Goal: Task Accomplishment & Management: Manage account settings

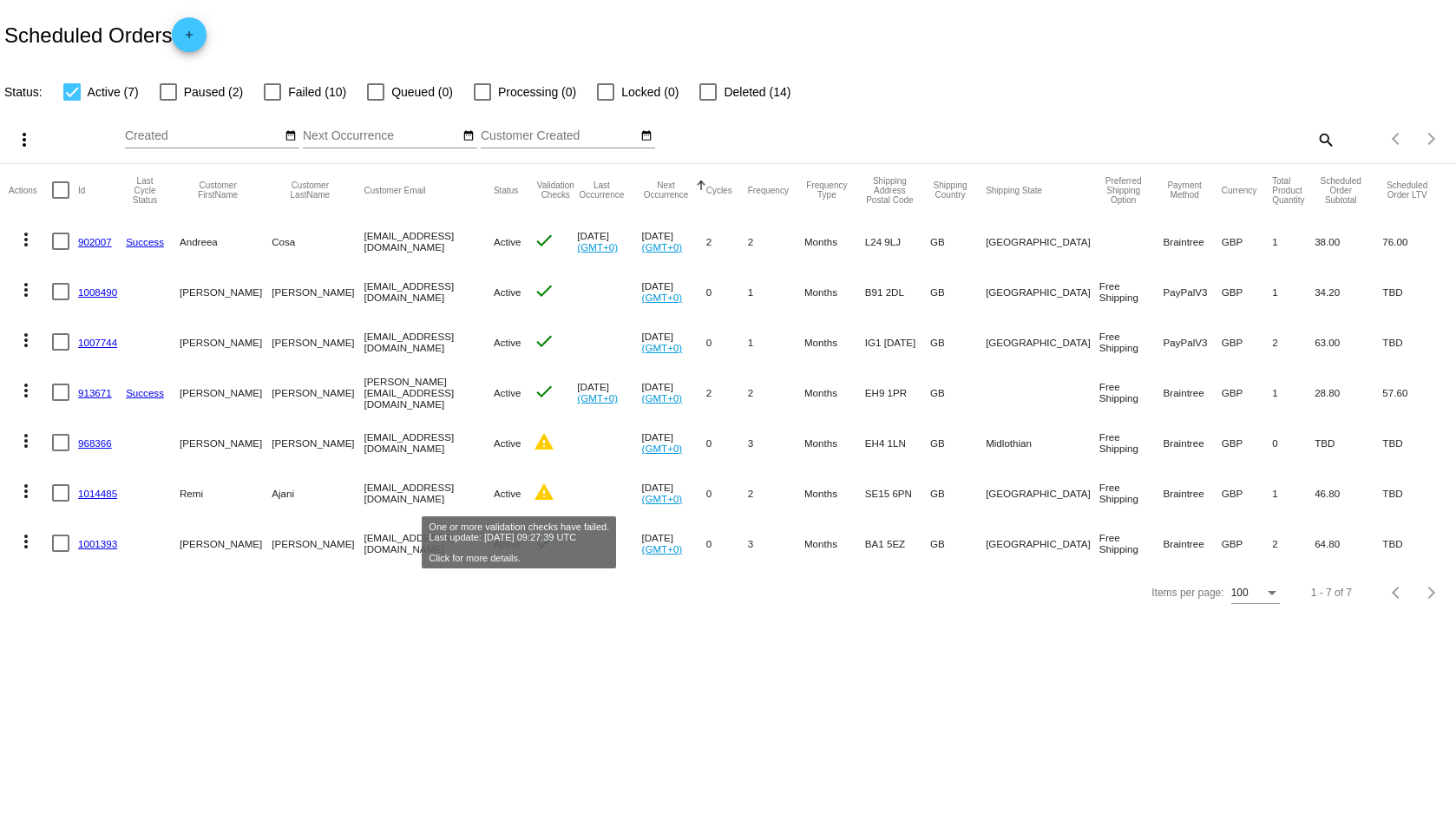
click at [534, 498] on mat-icon "warning" at bounding box center [544, 492] width 21 height 21
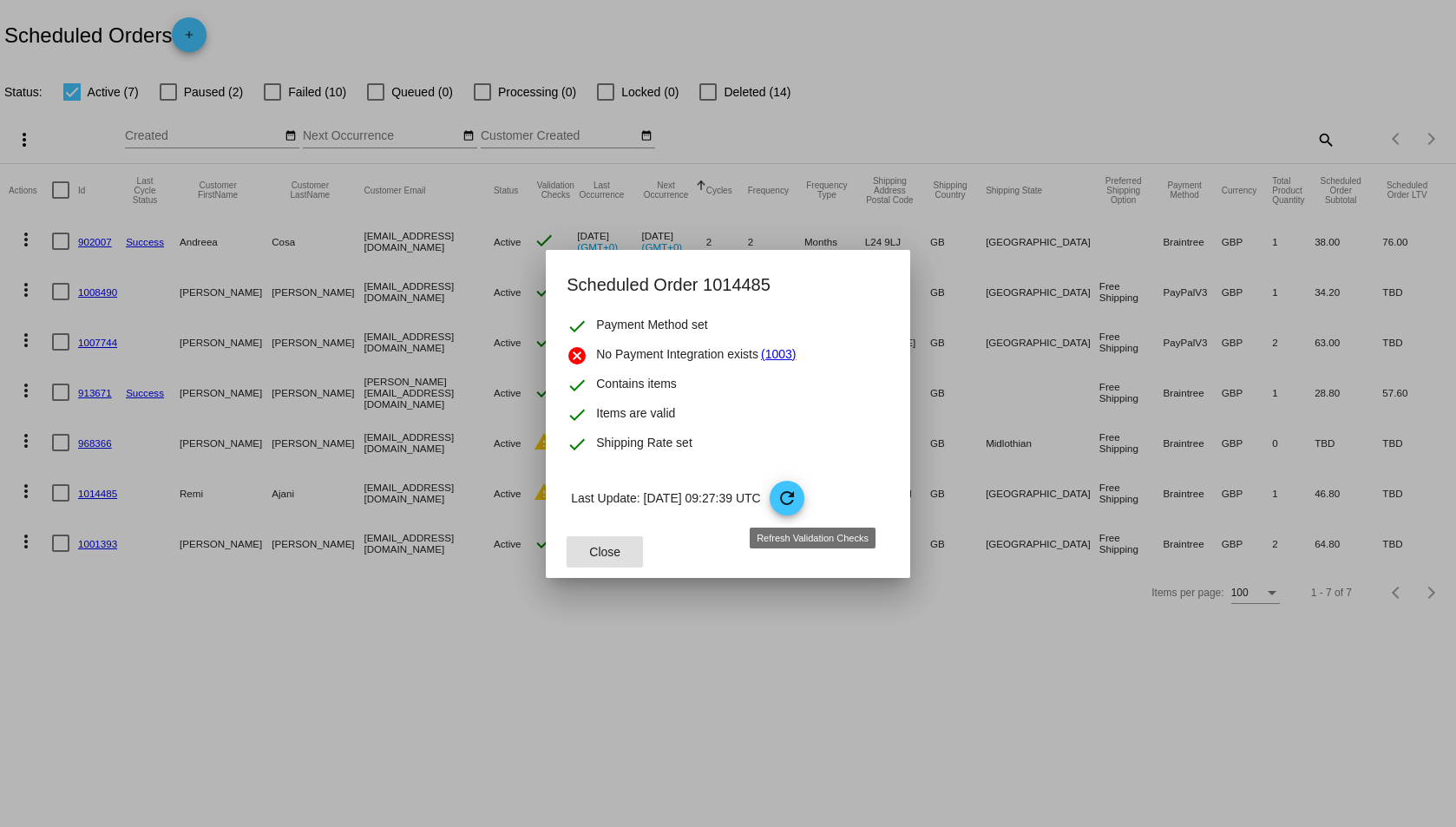
click at [797, 493] on mat-icon "refresh" at bounding box center [787, 498] width 21 height 21
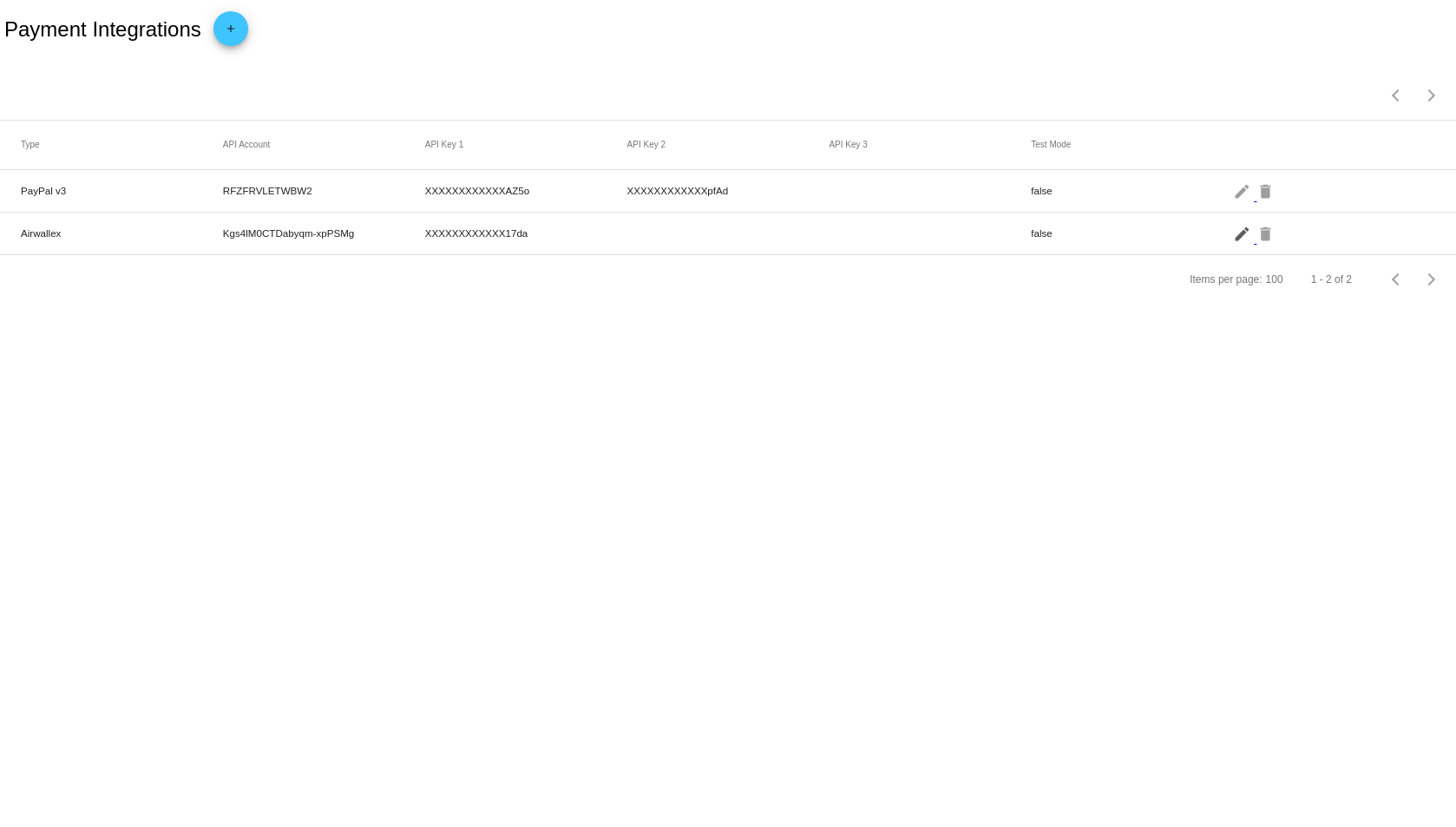
click at [1238, 236] on mat-icon "edit" at bounding box center [1243, 233] width 21 height 27
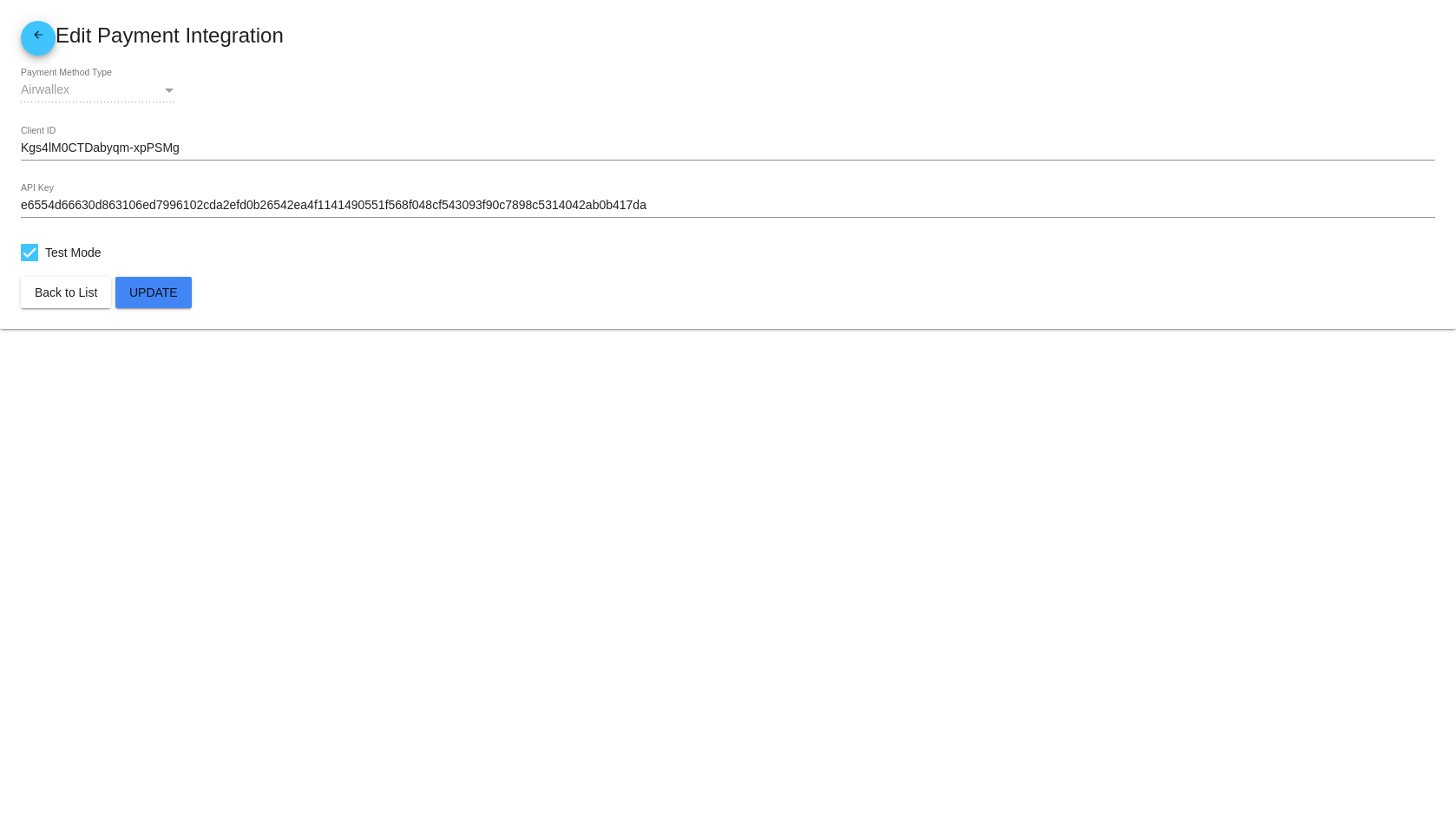
click at [69, 244] on span "Test Mode" at bounding box center [73, 253] width 56 height 21
click at [30, 262] on input "Test Mode" at bounding box center [29, 262] width 1 height 1
checkbox input "false"
click at [164, 291] on span "Update" at bounding box center [153, 292] width 49 height 14
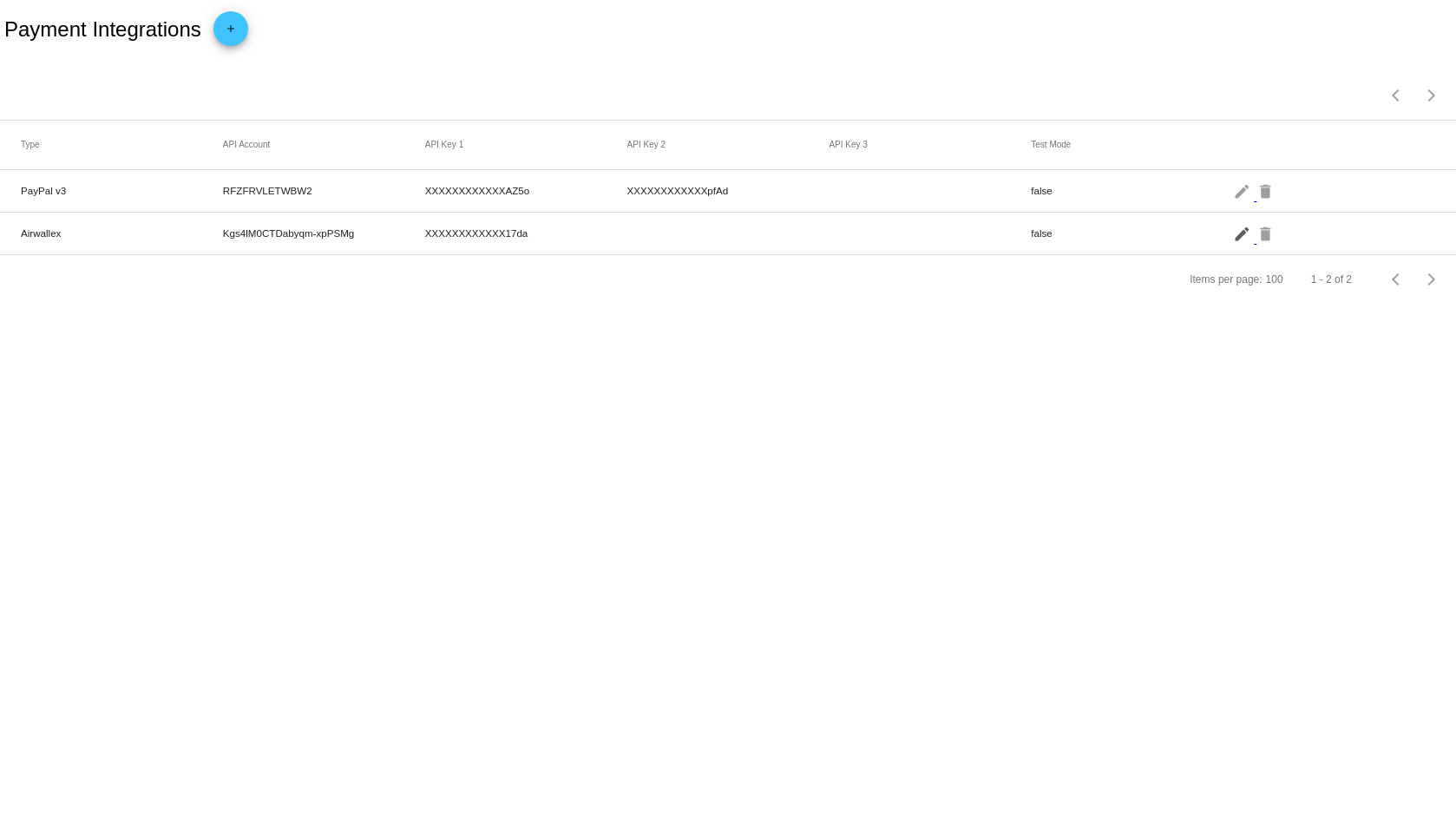
click at [1238, 237] on mat-icon "edit" at bounding box center [1243, 233] width 21 height 27
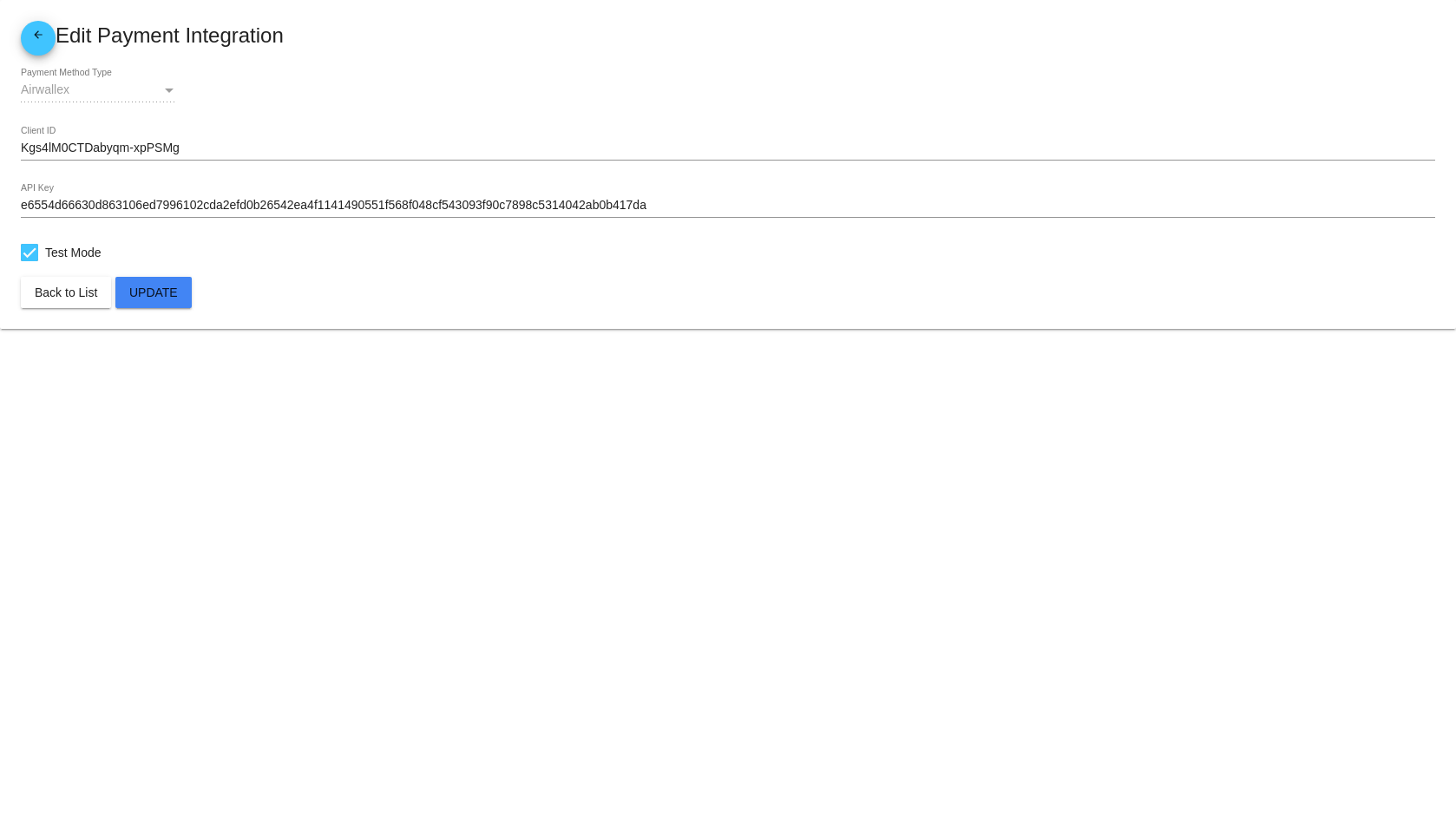
click at [62, 254] on span "Test Mode" at bounding box center [73, 253] width 56 height 21
click at [30, 262] on input "Test Mode" at bounding box center [29, 262] width 1 height 1
checkbox input "false"
click at [160, 294] on span "Update" at bounding box center [153, 292] width 49 height 14
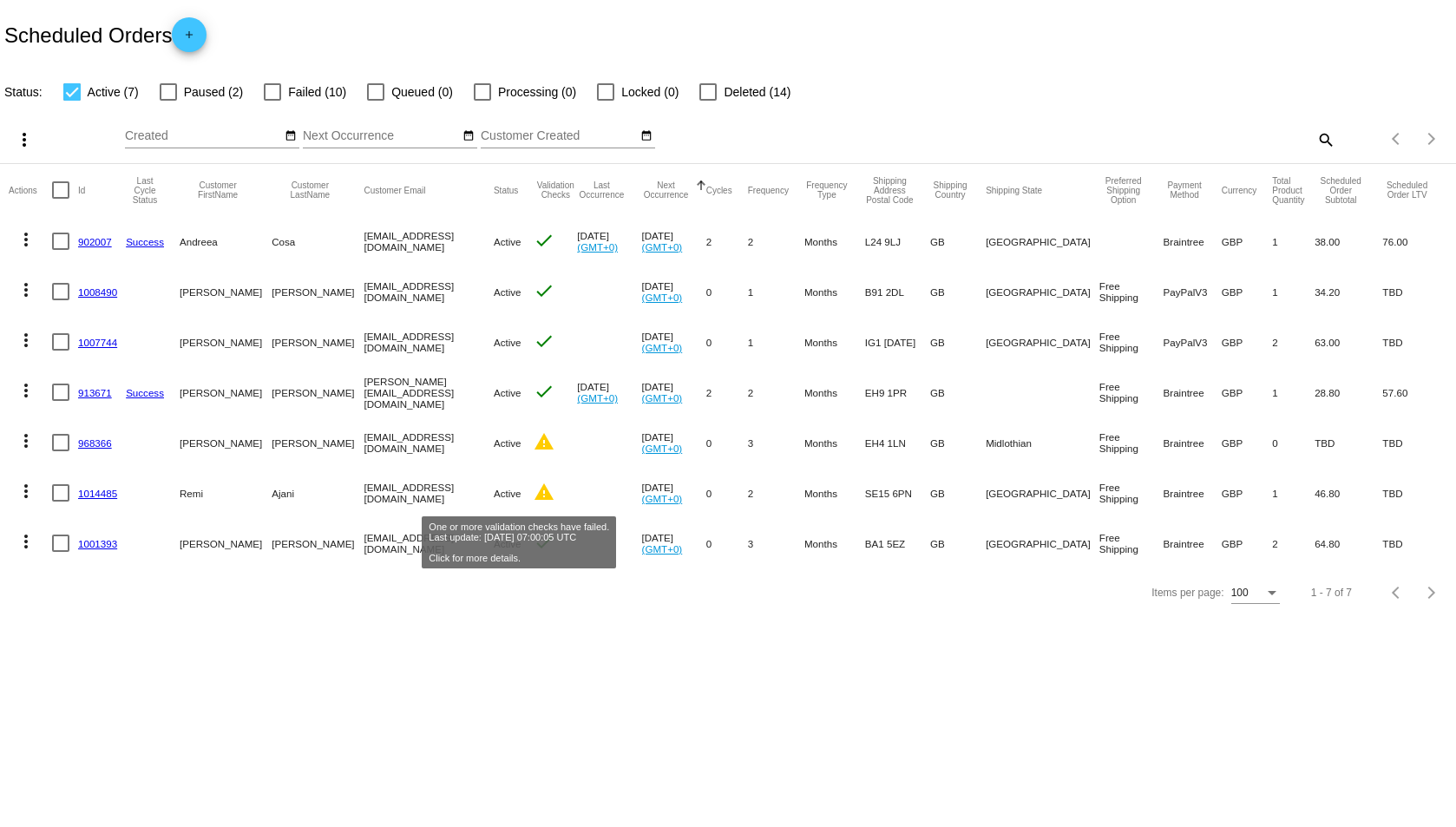
click at [534, 492] on mat-icon "warning" at bounding box center [544, 492] width 21 height 21
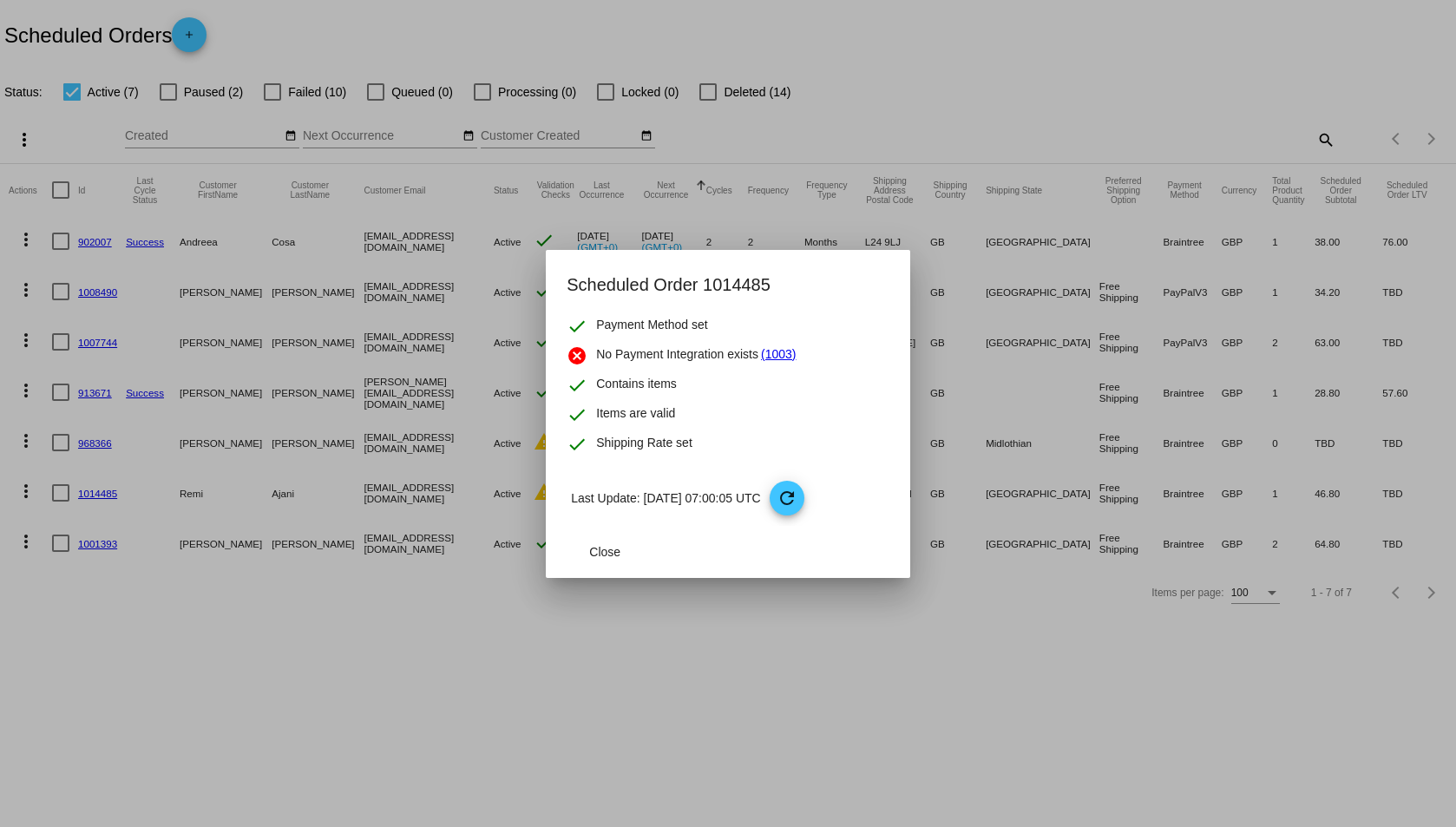
click at [885, 686] on div at bounding box center [728, 414] width 1456 height 827
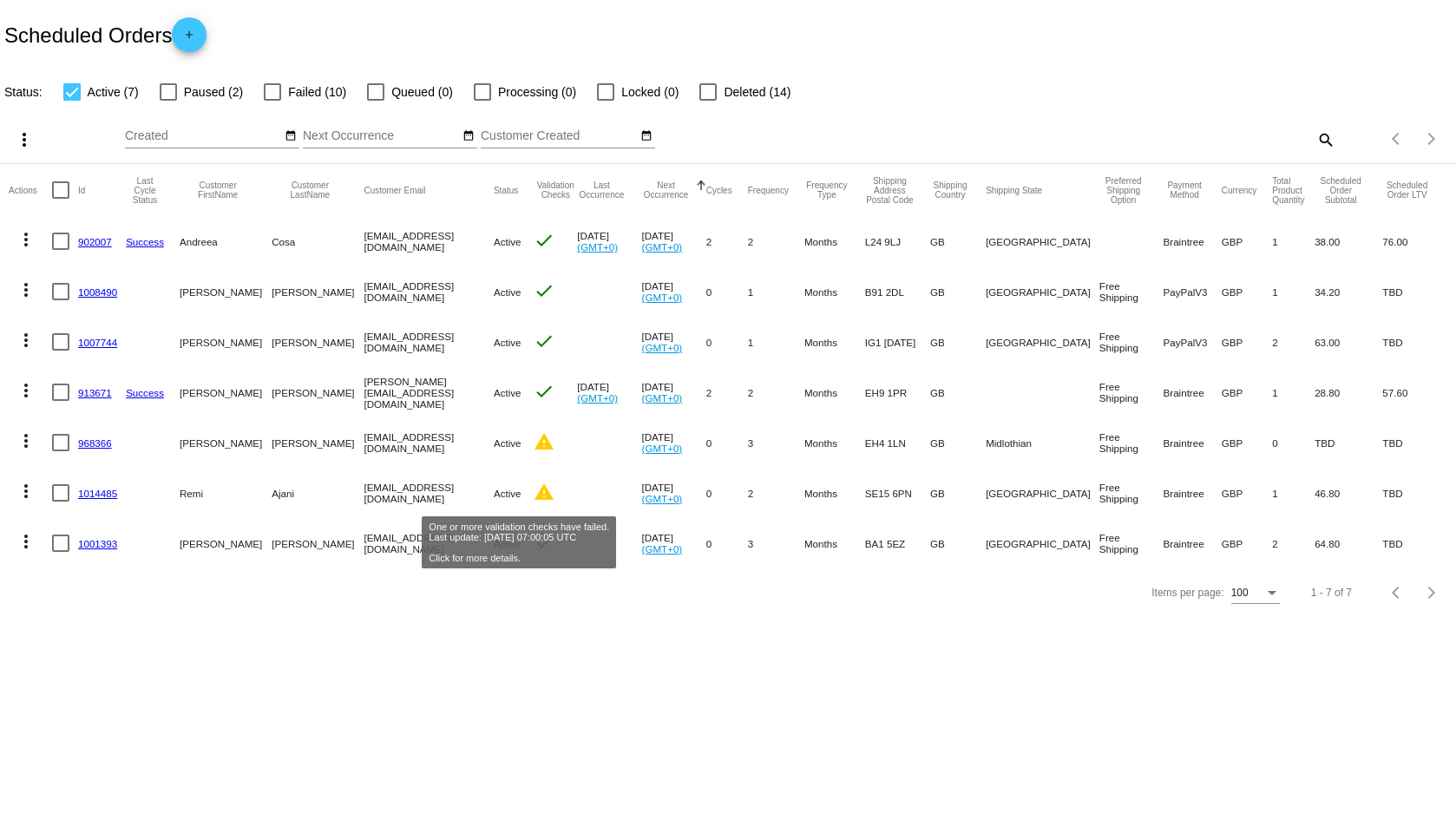
click at [534, 488] on mat-icon "warning" at bounding box center [544, 492] width 21 height 21
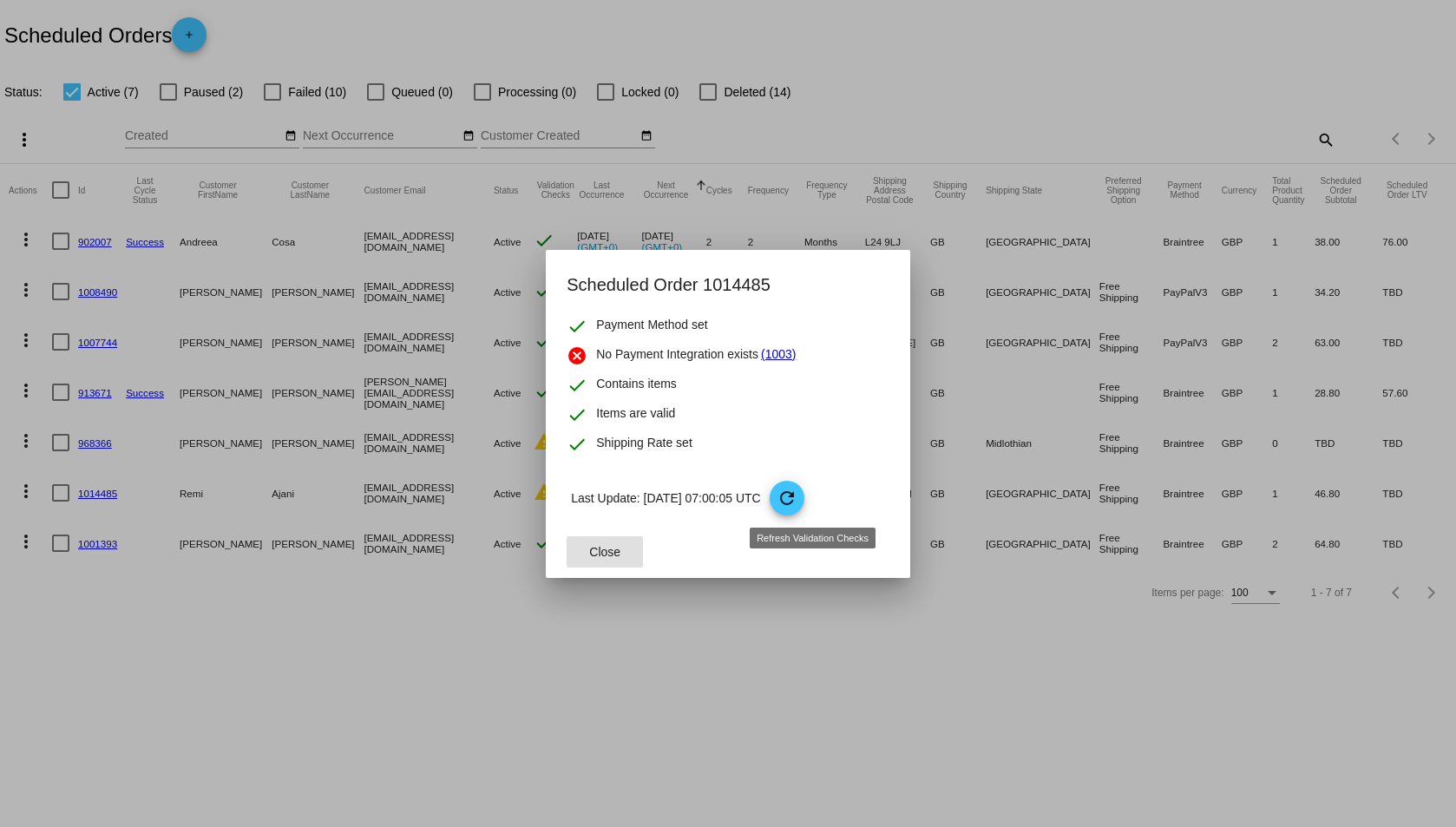
click at [797, 493] on mat-icon "refresh" at bounding box center [787, 498] width 21 height 21
click at [804, 493] on mat-dialog-content "check Payment Method set cancel No Payment Integration exists (1003) check Cont…" at bounding box center [728, 421] width 365 height 210
click at [460, 688] on div at bounding box center [728, 414] width 1456 height 827
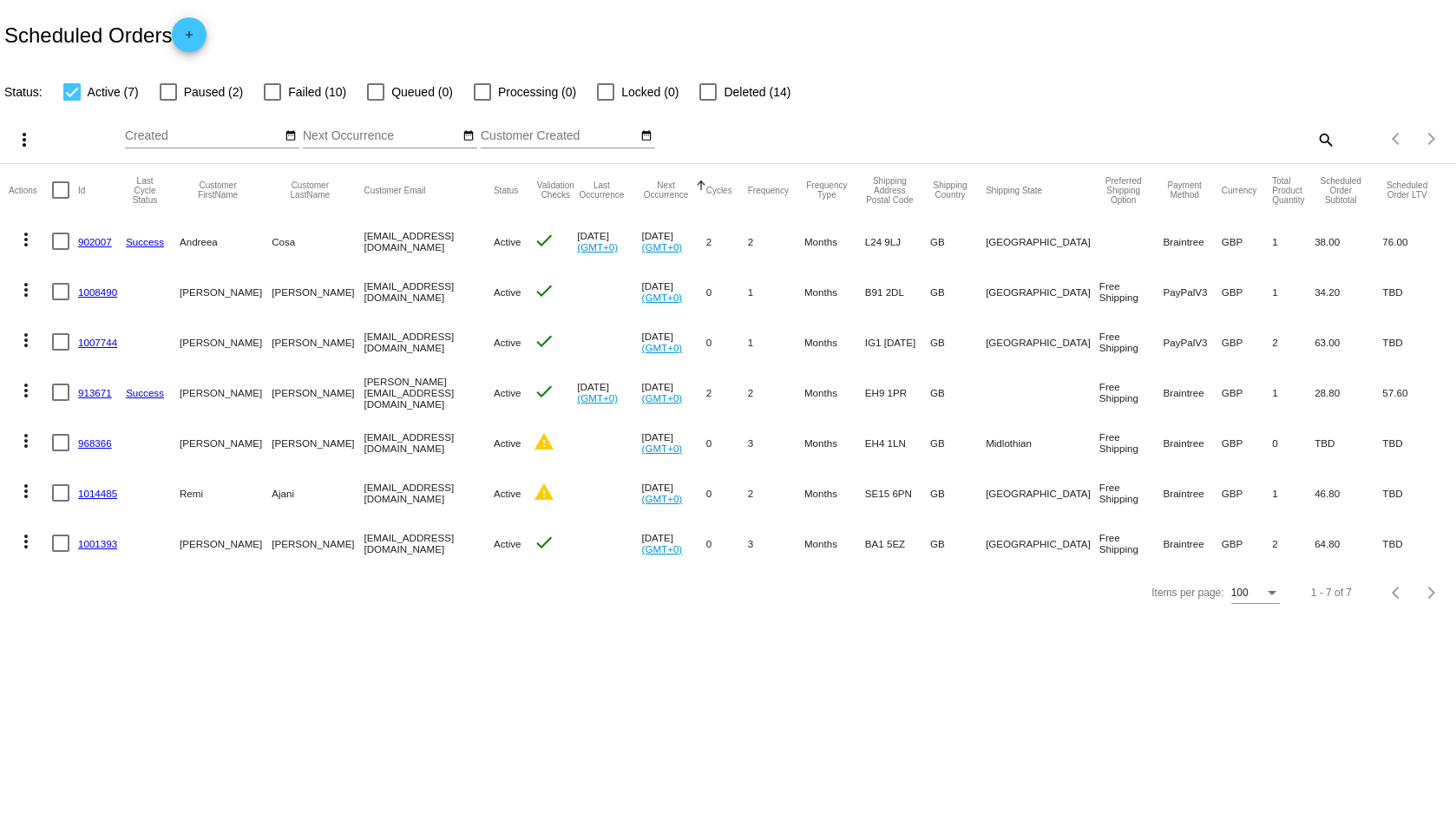
click at [27, 495] on mat-icon "more_vert" at bounding box center [26, 491] width 21 height 21
click at [120, 563] on button "history View Cycles History" at bounding box center [95, 575] width 173 height 42
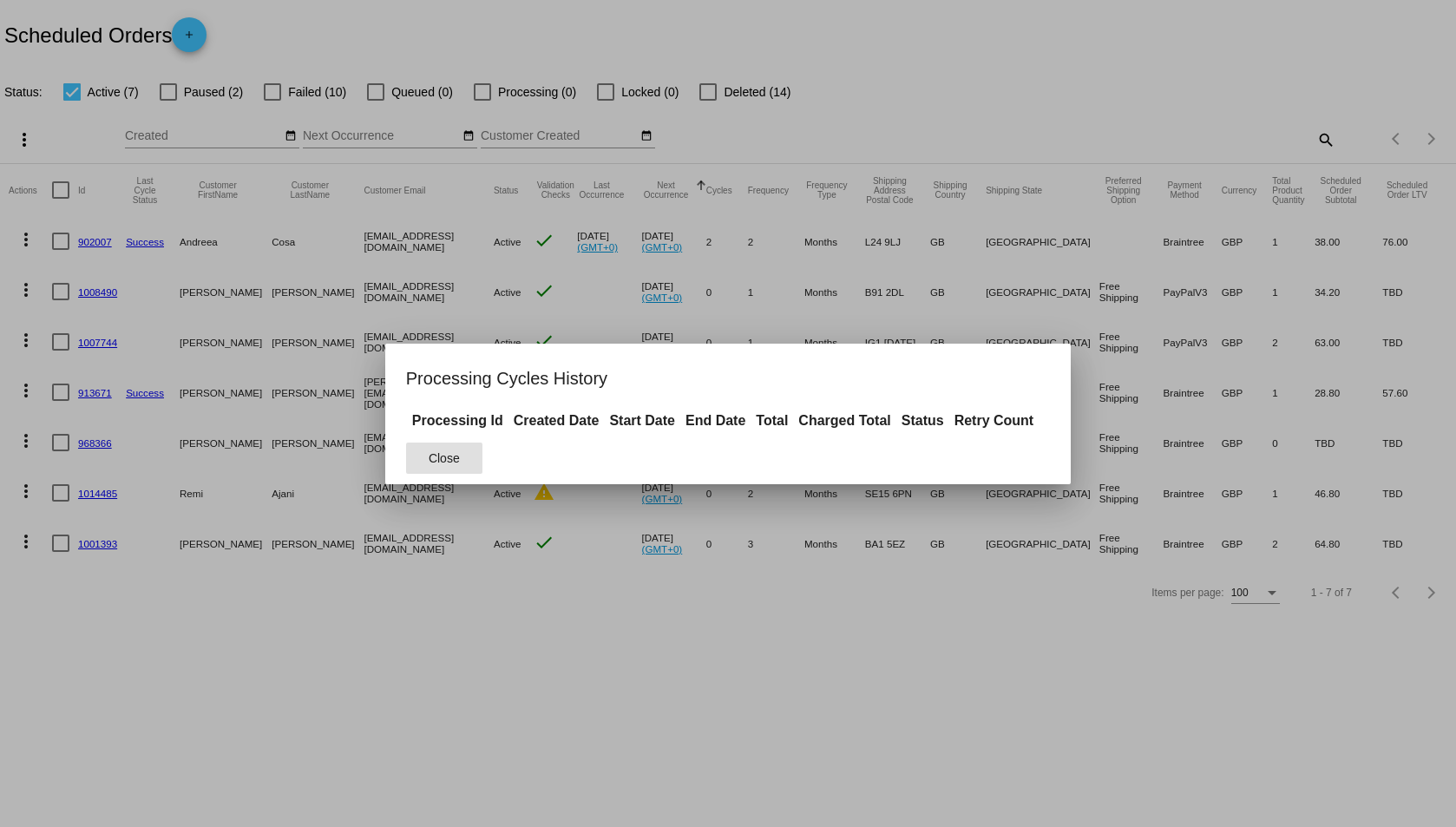
click at [281, 654] on div at bounding box center [728, 414] width 1456 height 827
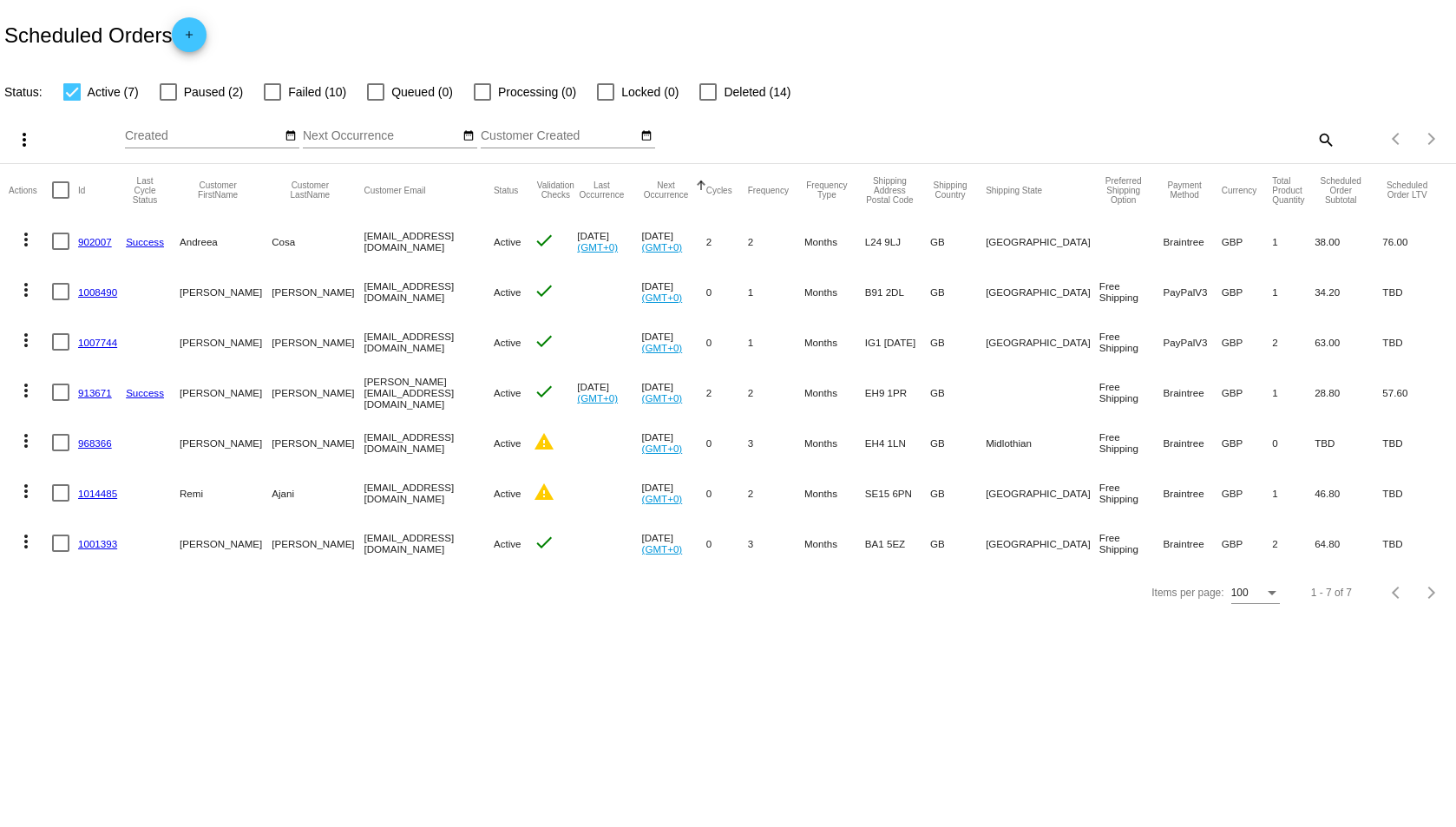
click at [29, 495] on mat-icon "more_vert" at bounding box center [26, 491] width 21 height 21
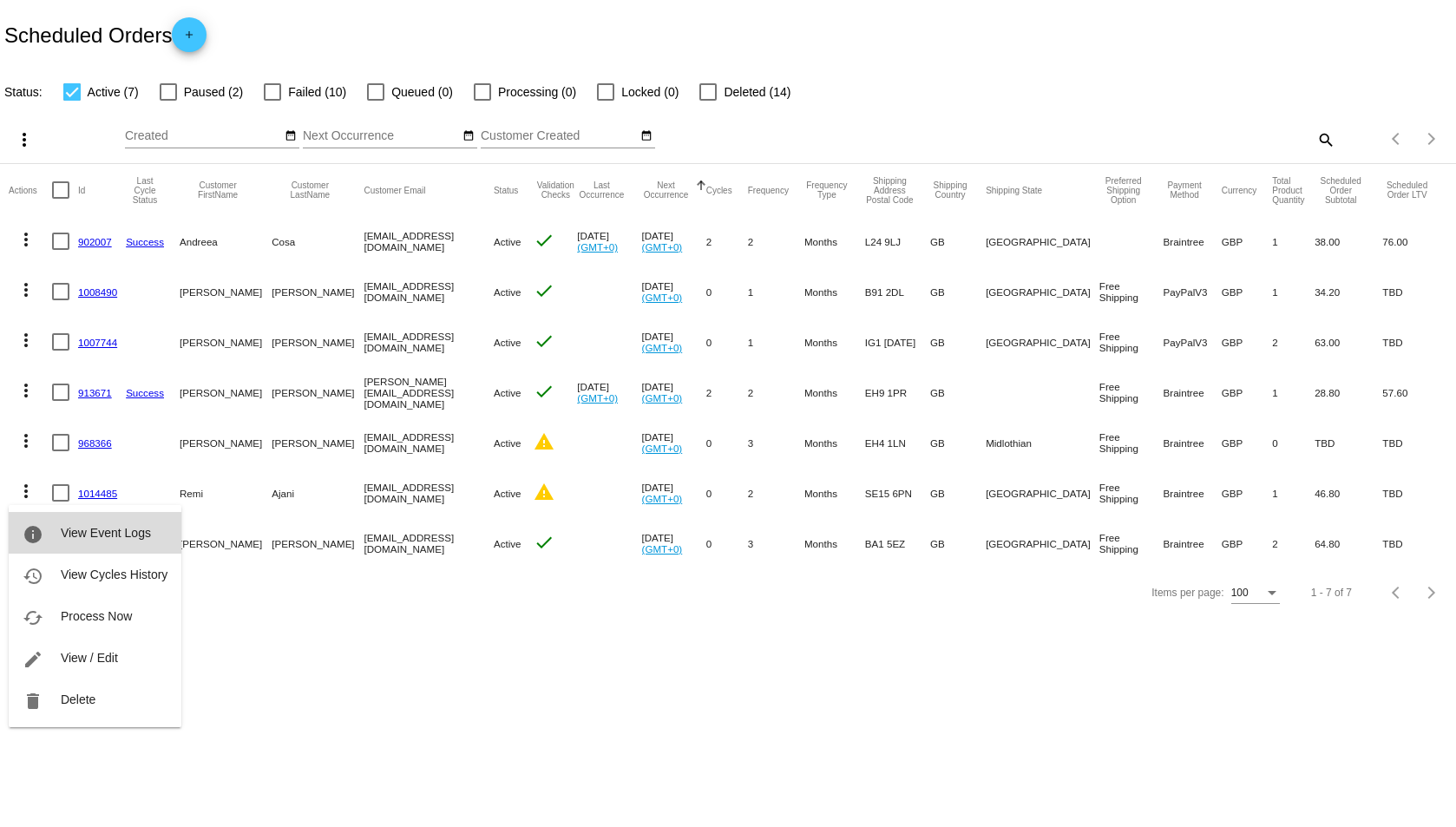
click at [101, 533] on span "View Event Logs" at bounding box center [106, 533] width 91 height 14
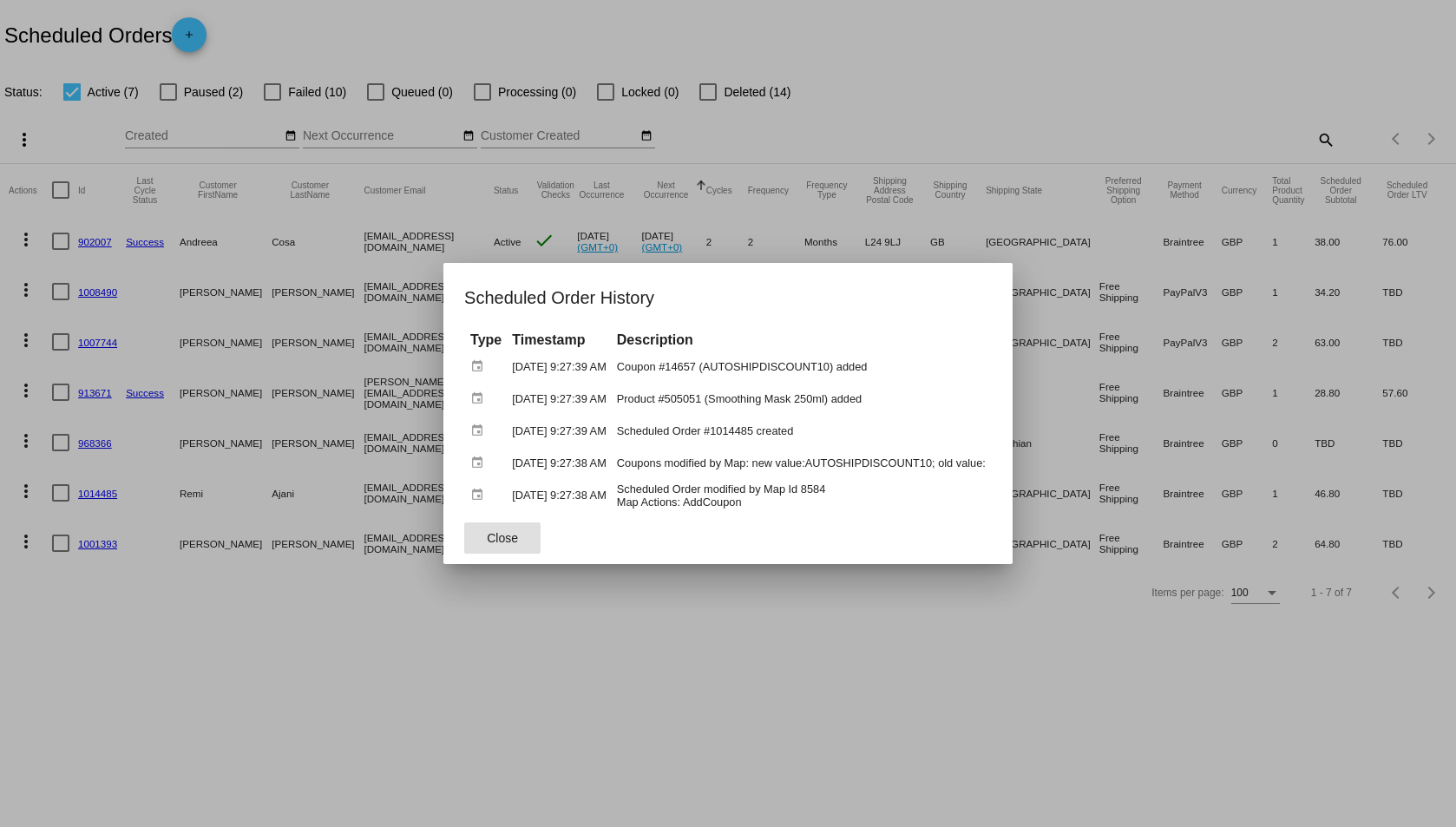
click at [400, 708] on div at bounding box center [728, 414] width 1456 height 827
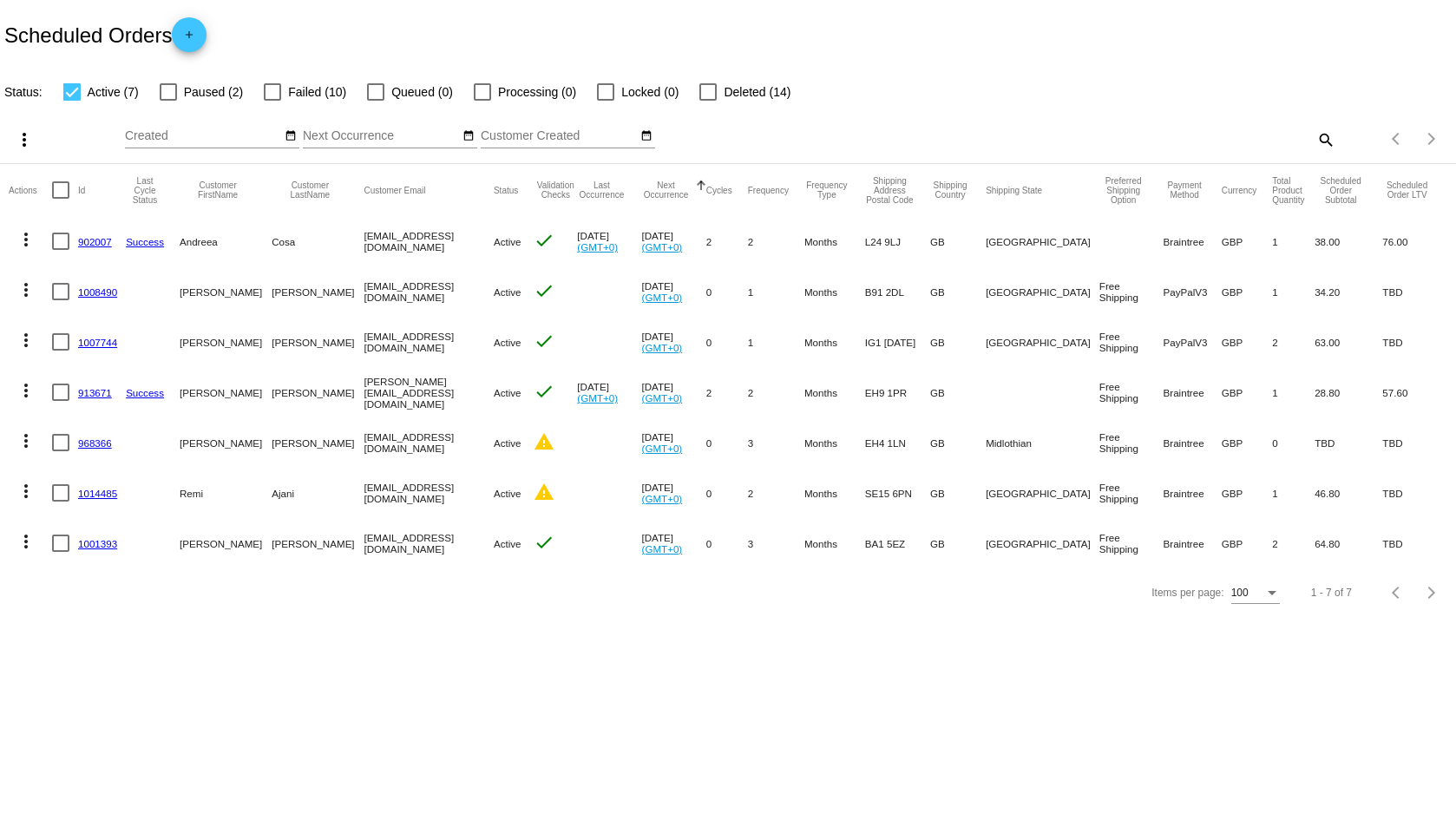
click at [101, 488] on link "1014485" at bounding box center [97, 494] width 39 height 11
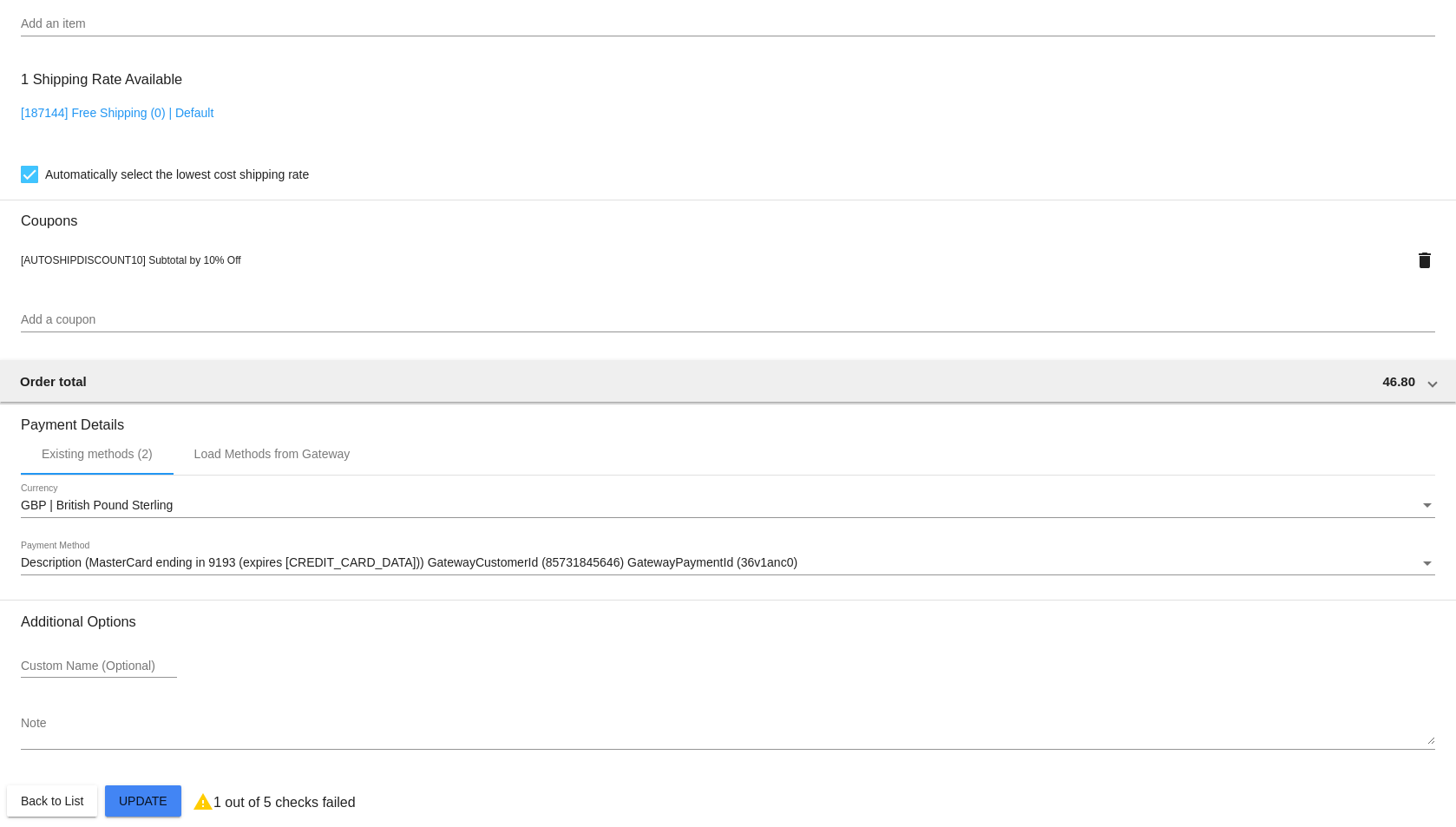
scroll to position [1180, 0]
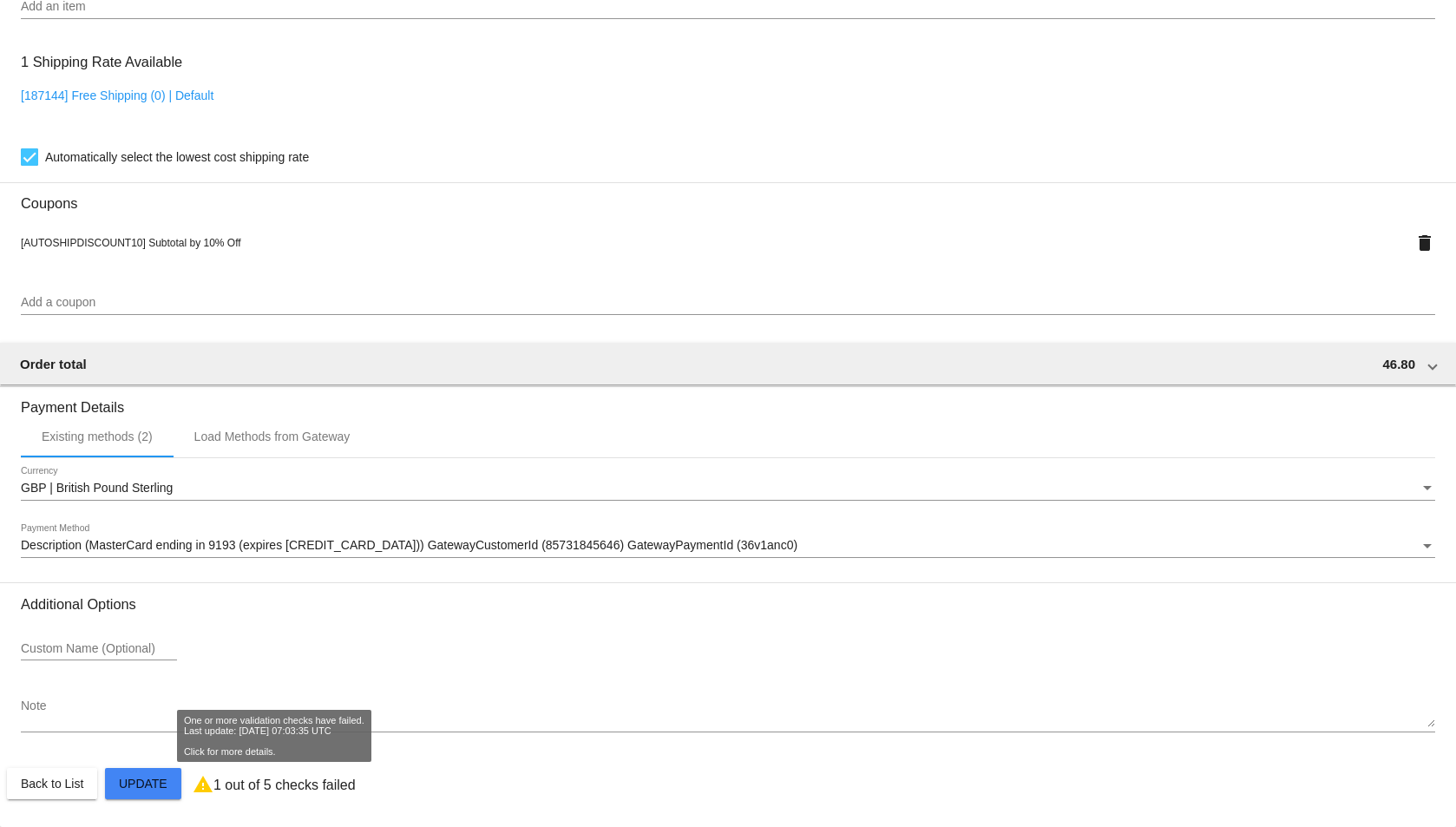
click at [214, 786] on p "1 out of 5 checks failed" at bounding box center [285, 785] width 142 height 15
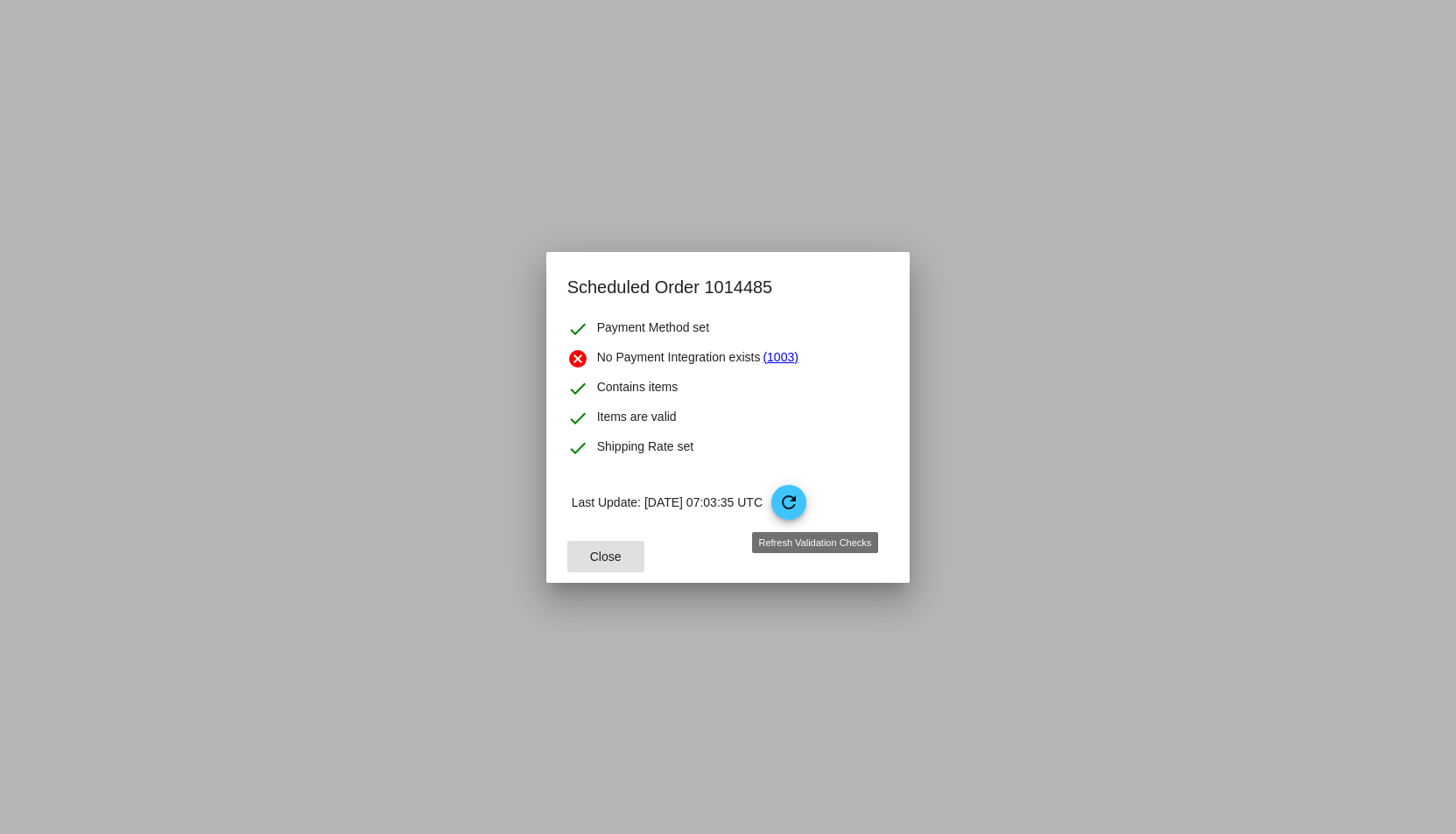
click at [800, 504] on mat-icon "refresh" at bounding box center [789, 503] width 21 height 21
click at [619, 551] on span "Close" at bounding box center [605, 557] width 32 height 14
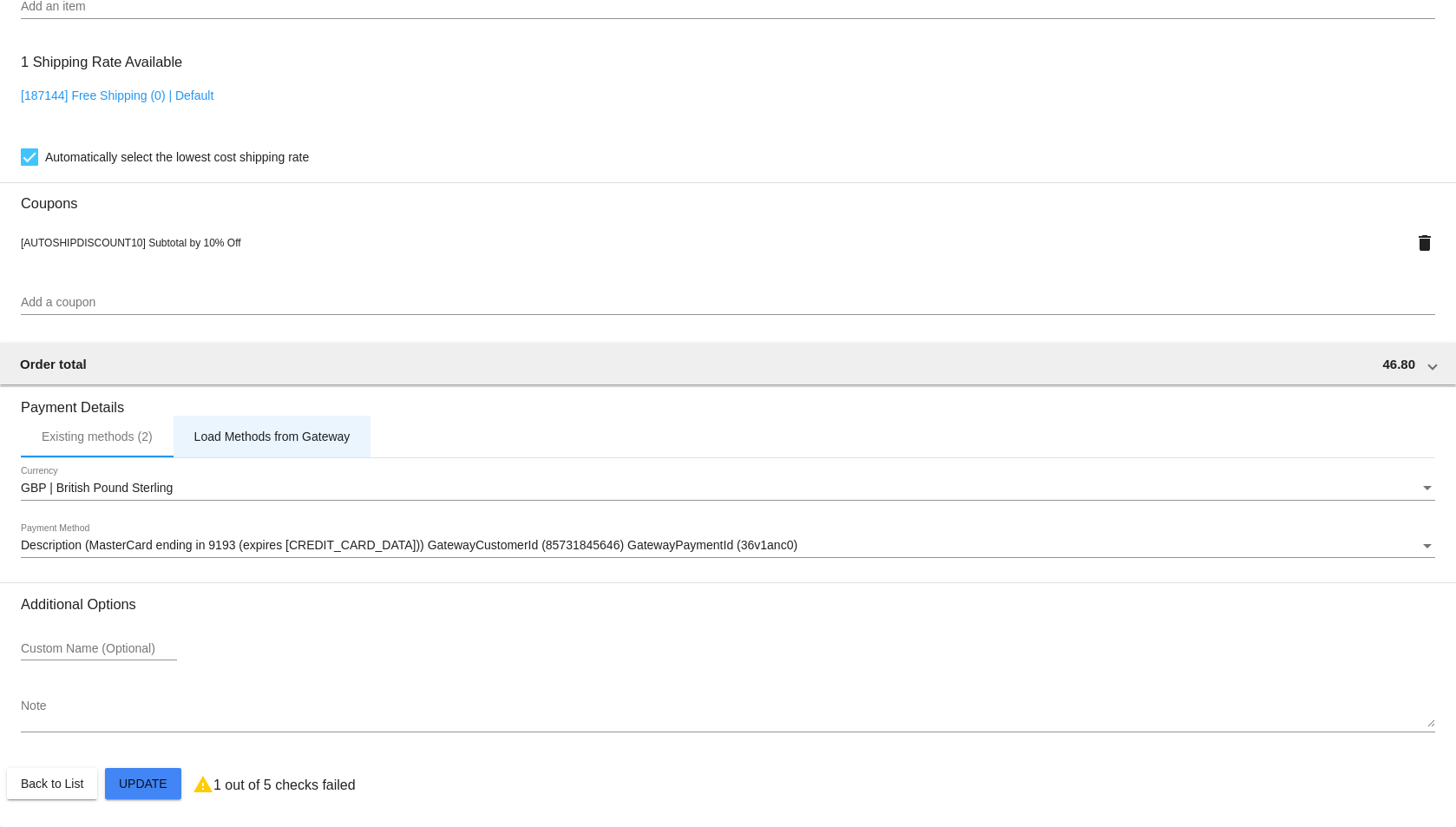
click at [297, 439] on div "Load Methods from Gateway" at bounding box center [273, 436] width 157 height 14
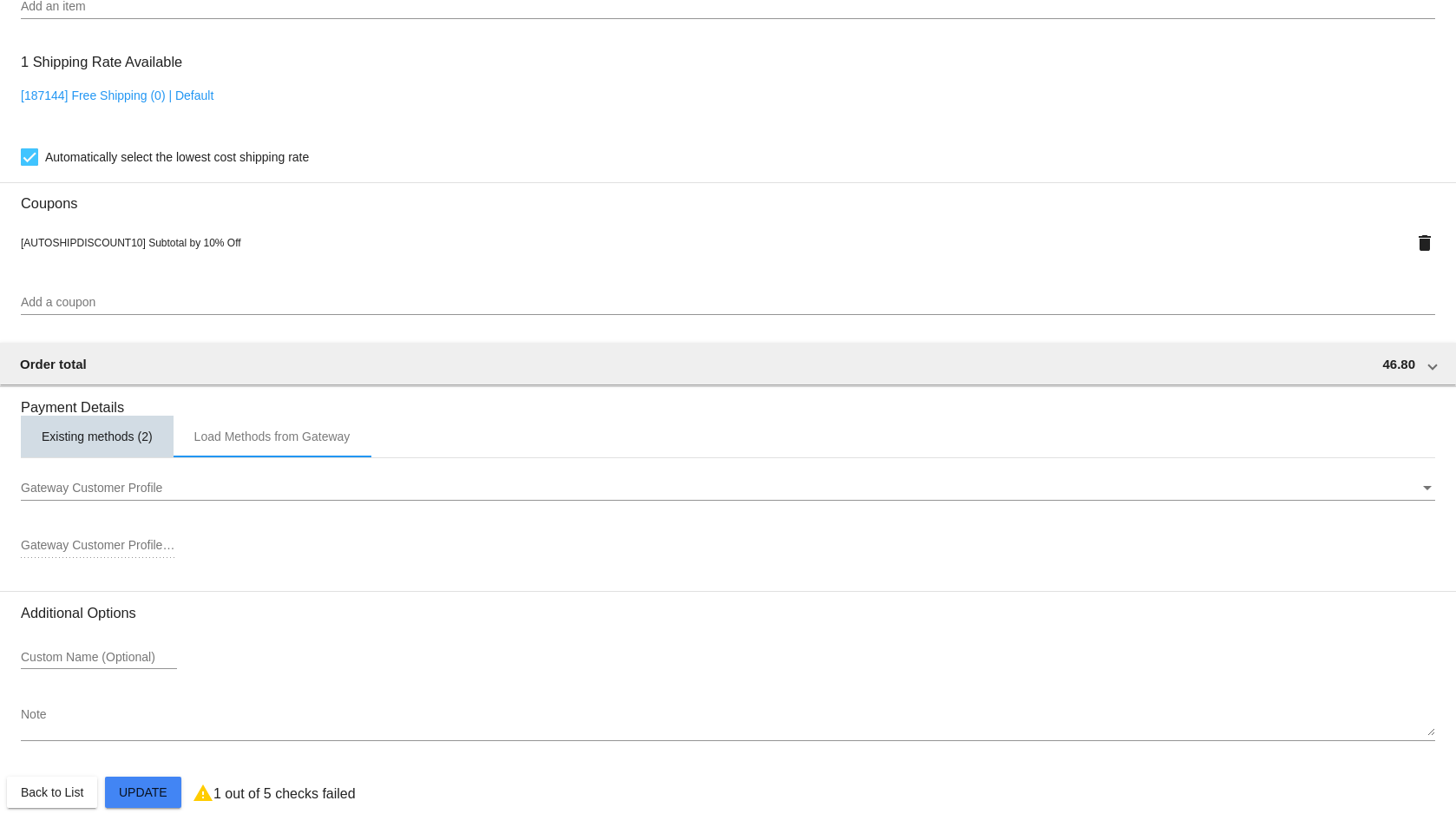
click at [80, 435] on div "Existing methods (2)" at bounding box center [97, 436] width 111 height 14
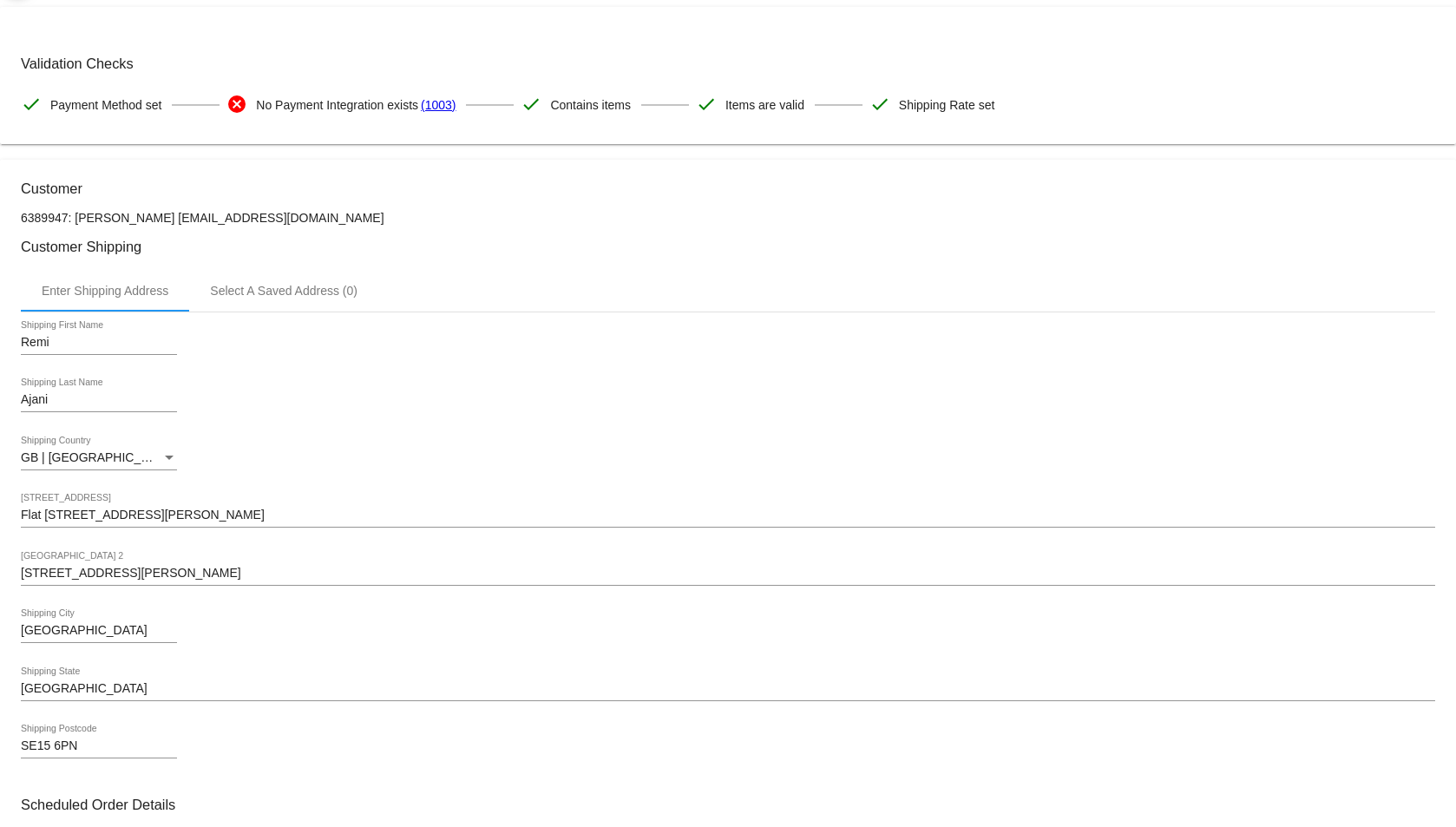
scroll to position [0, 0]
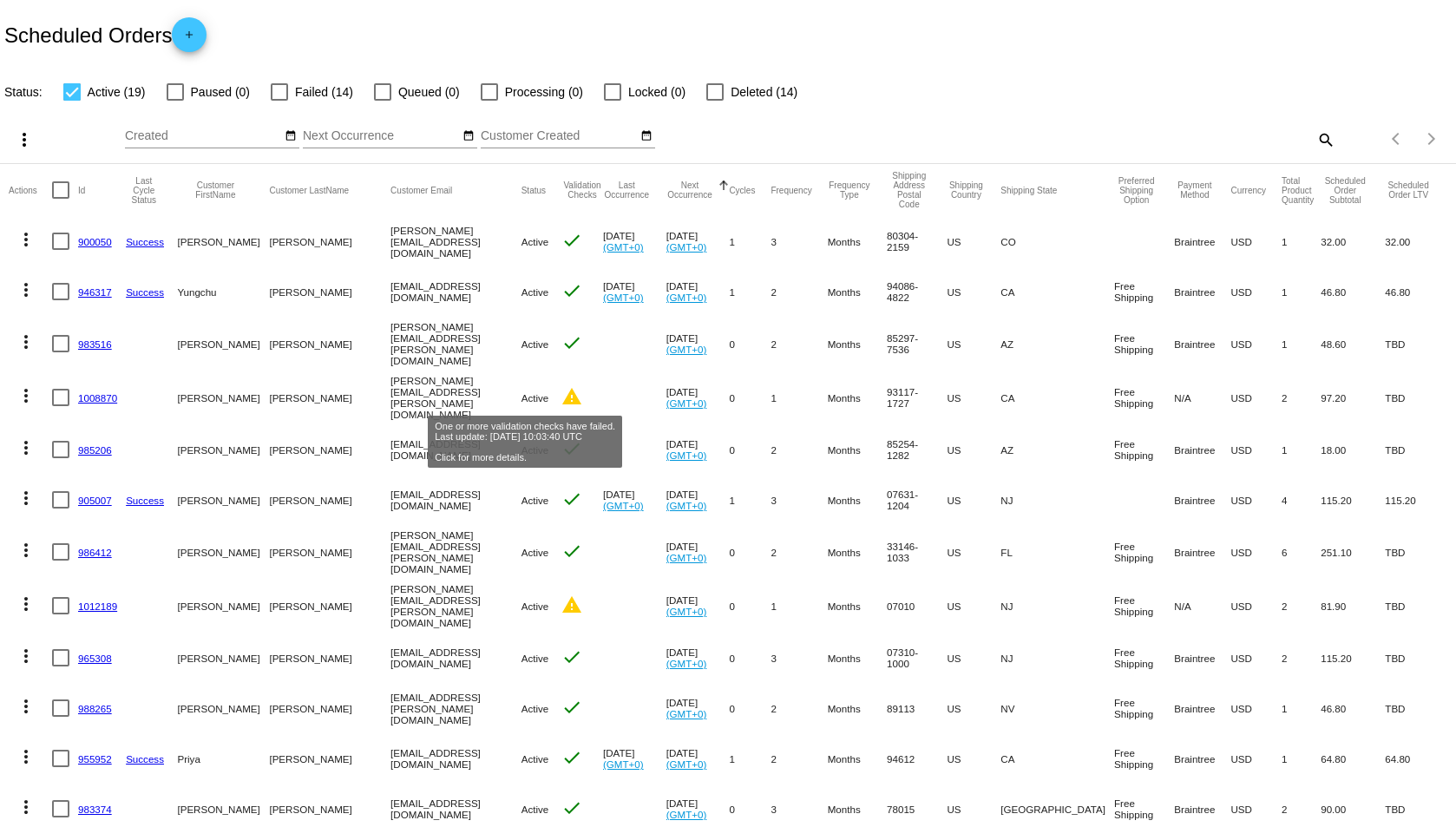
click at [561, 390] on mat-icon "warning" at bounding box center [572, 396] width 21 height 21
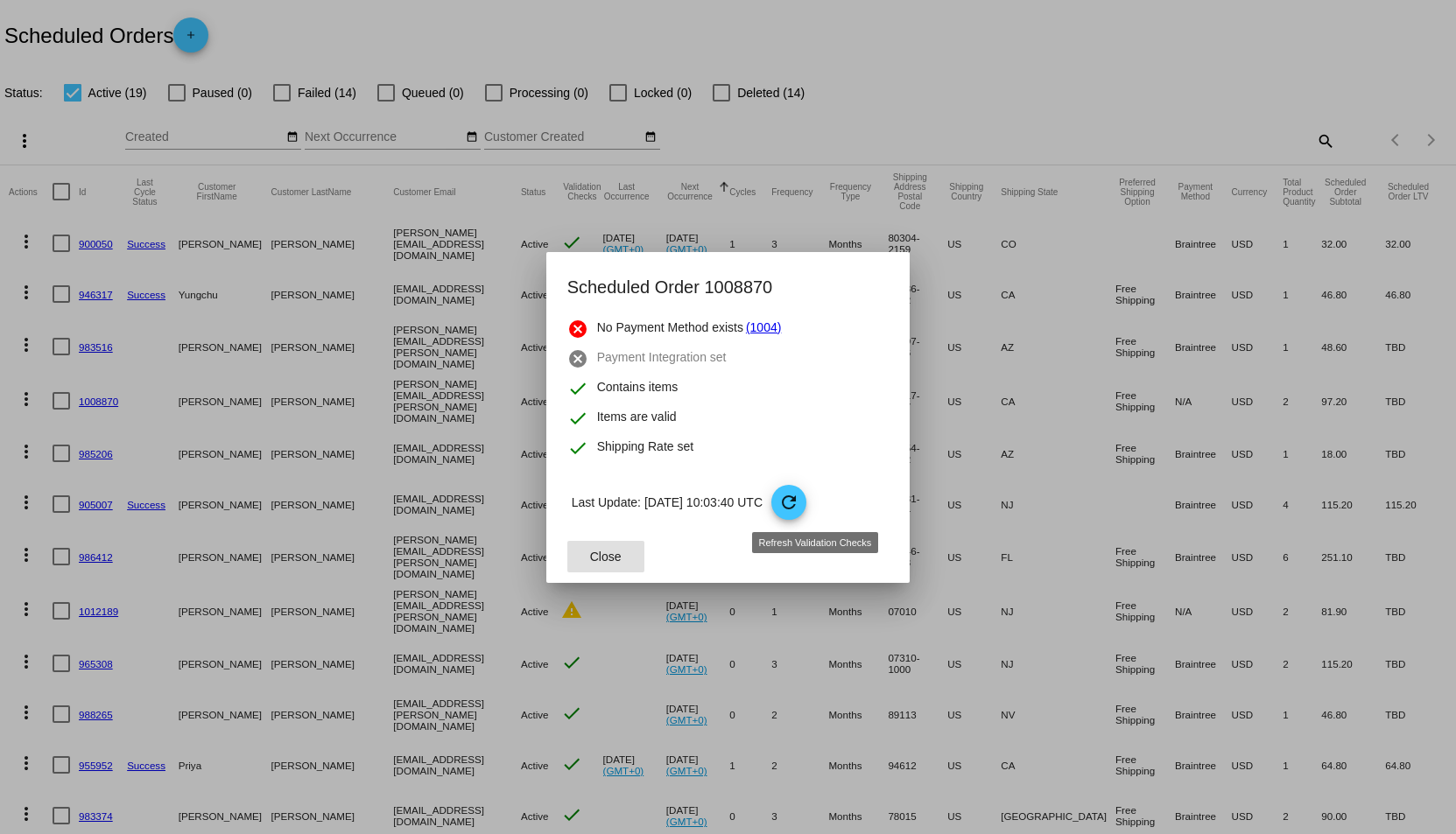
click at [800, 499] on mat-icon "refresh" at bounding box center [789, 503] width 21 height 21
click at [619, 557] on span "Close" at bounding box center [605, 557] width 32 height 14
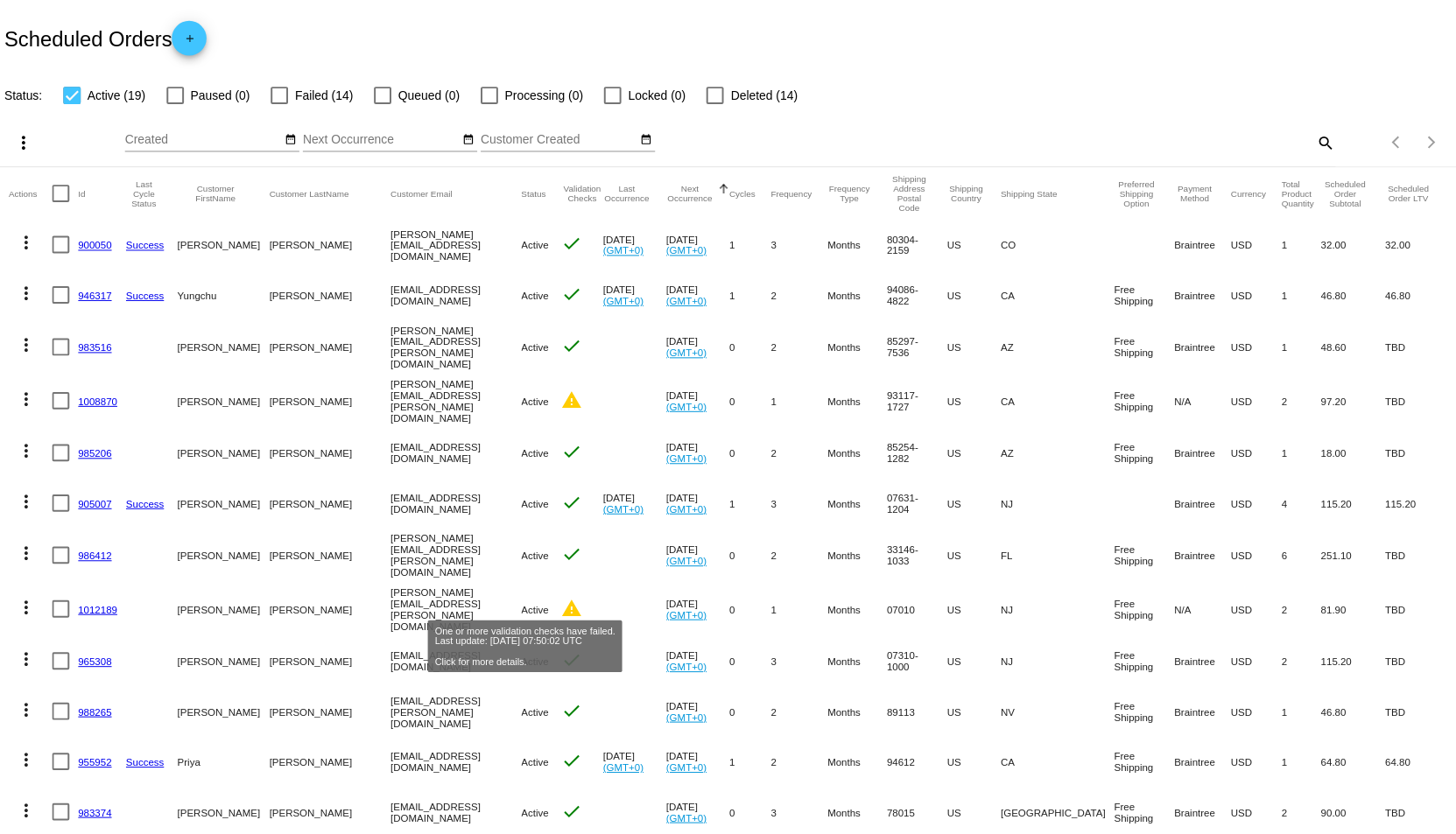
scroll to position [88, 0]
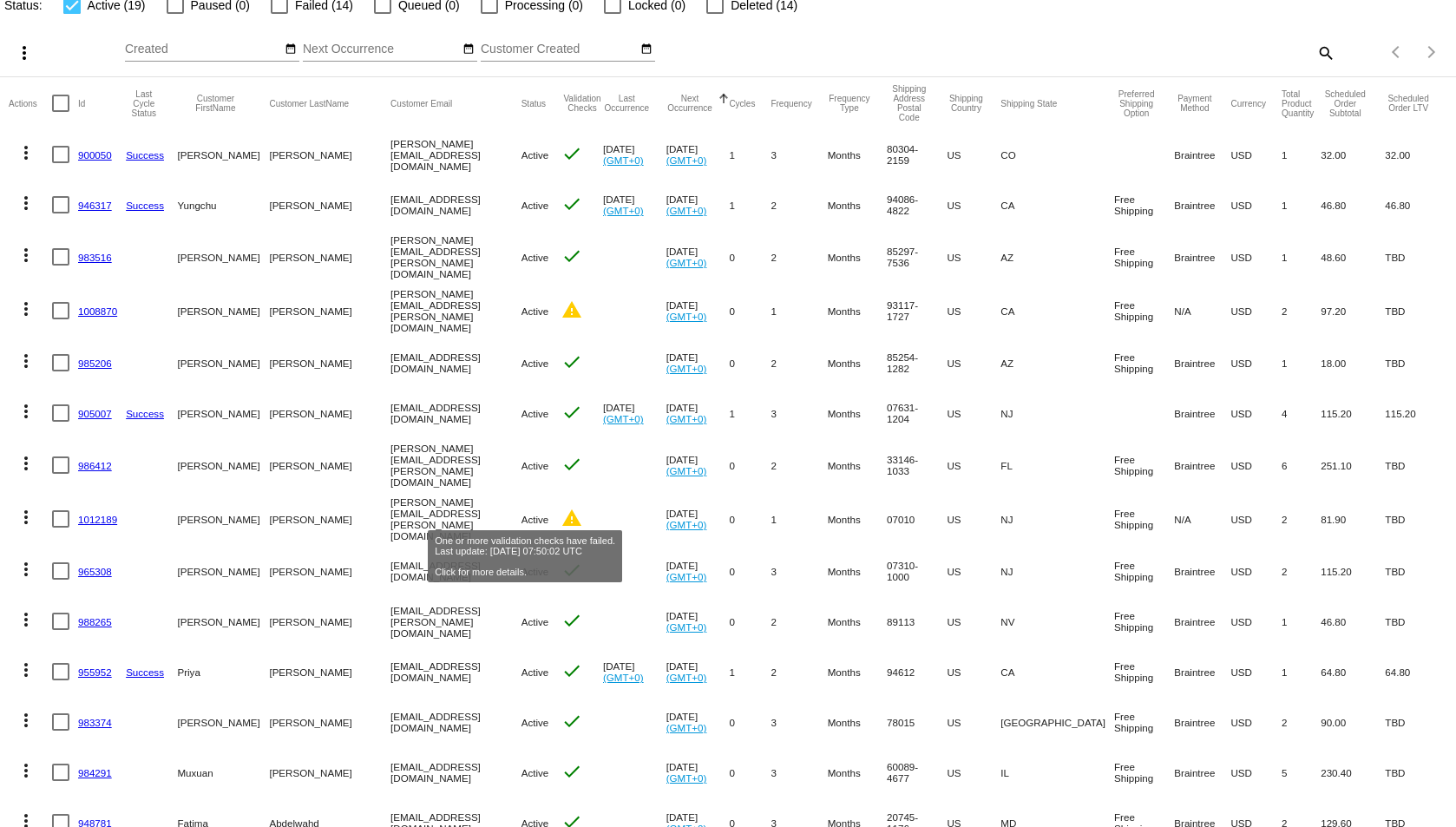
click at [561, 508] on mat-icon "warning" at bounding box center [572, 519] width 21 height 21
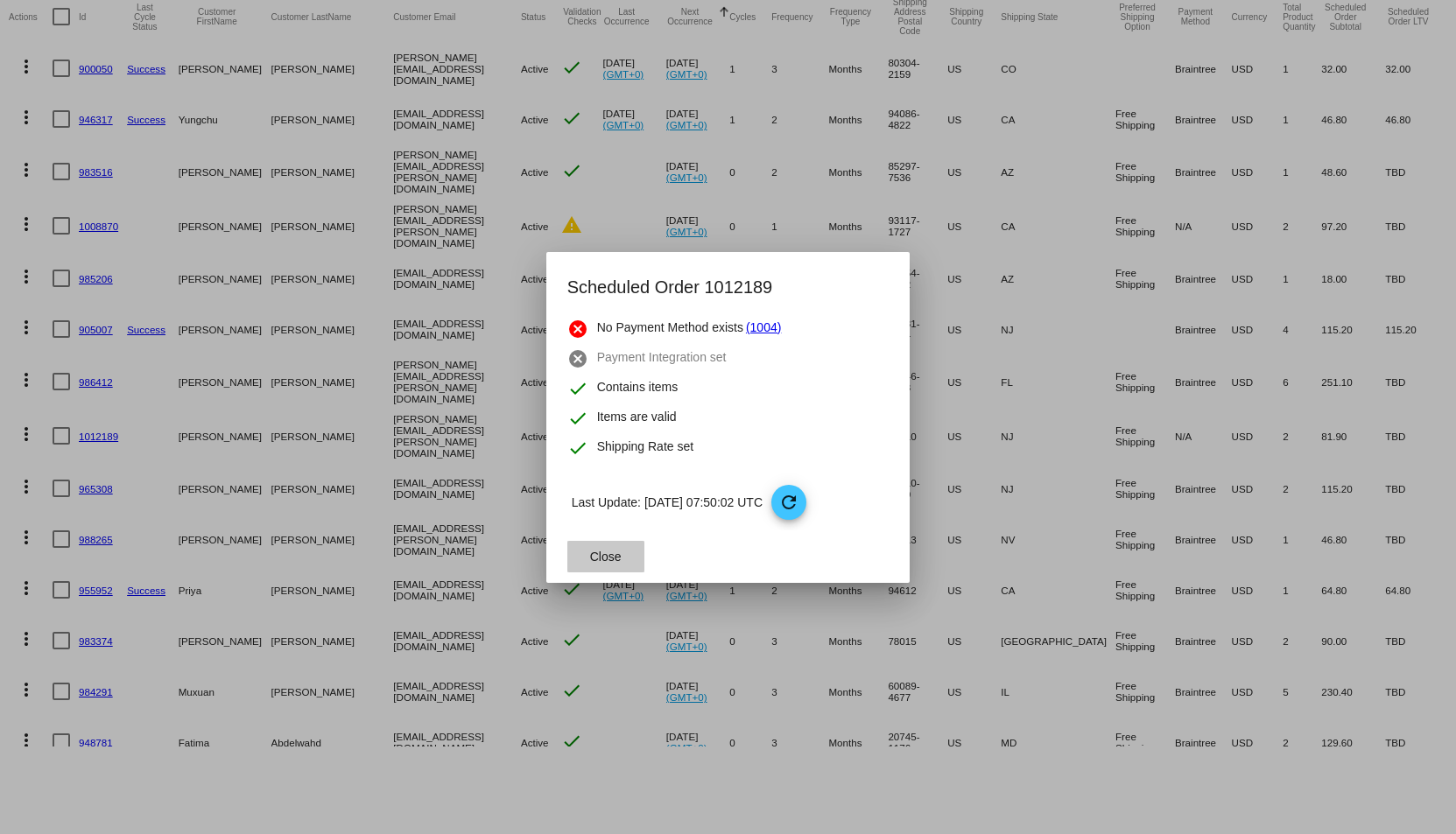
click at [609, 552] on span "Close" at bounding box center [605, 557] width 32 height 14
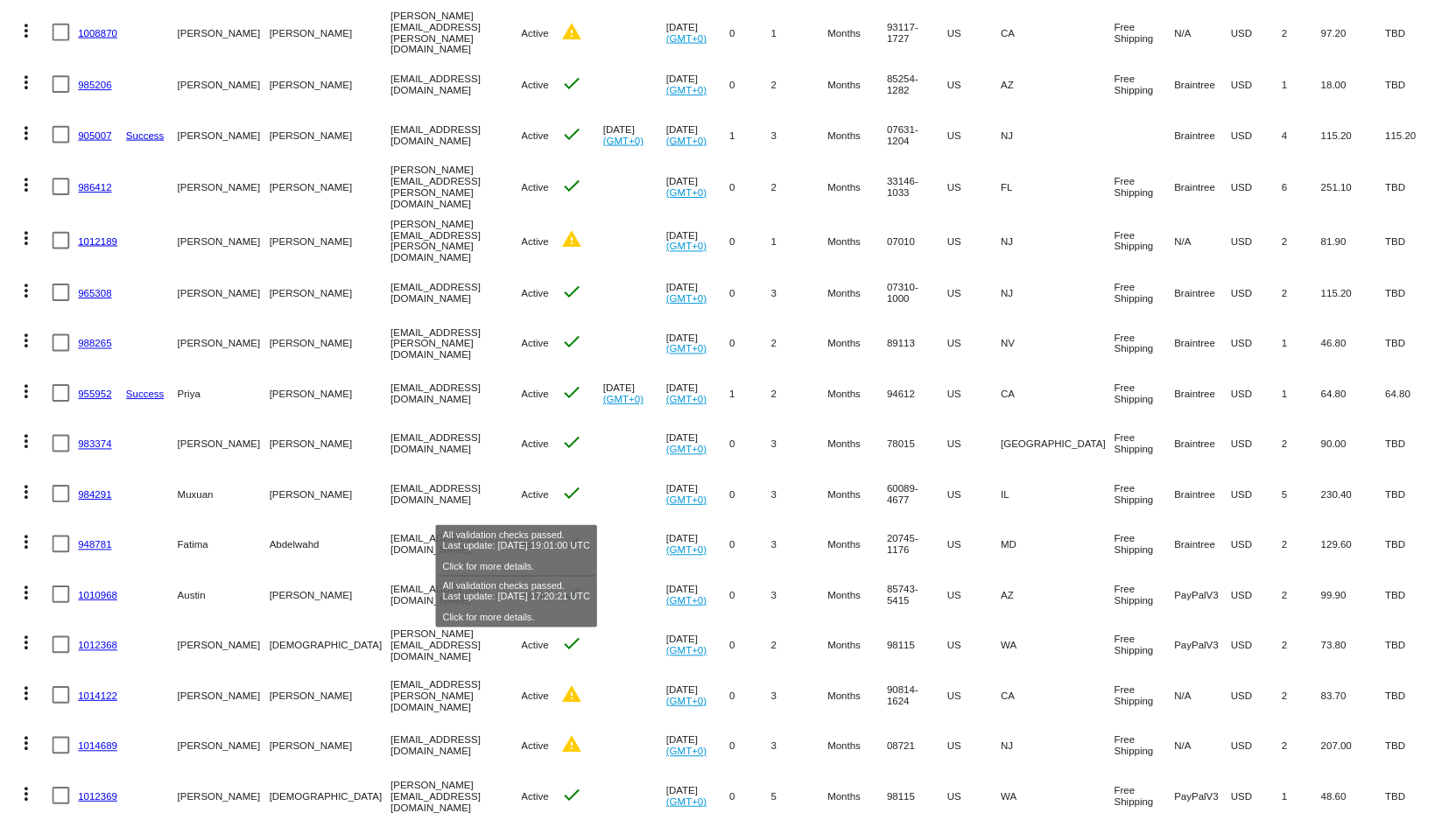
scroll to position [410, 0]
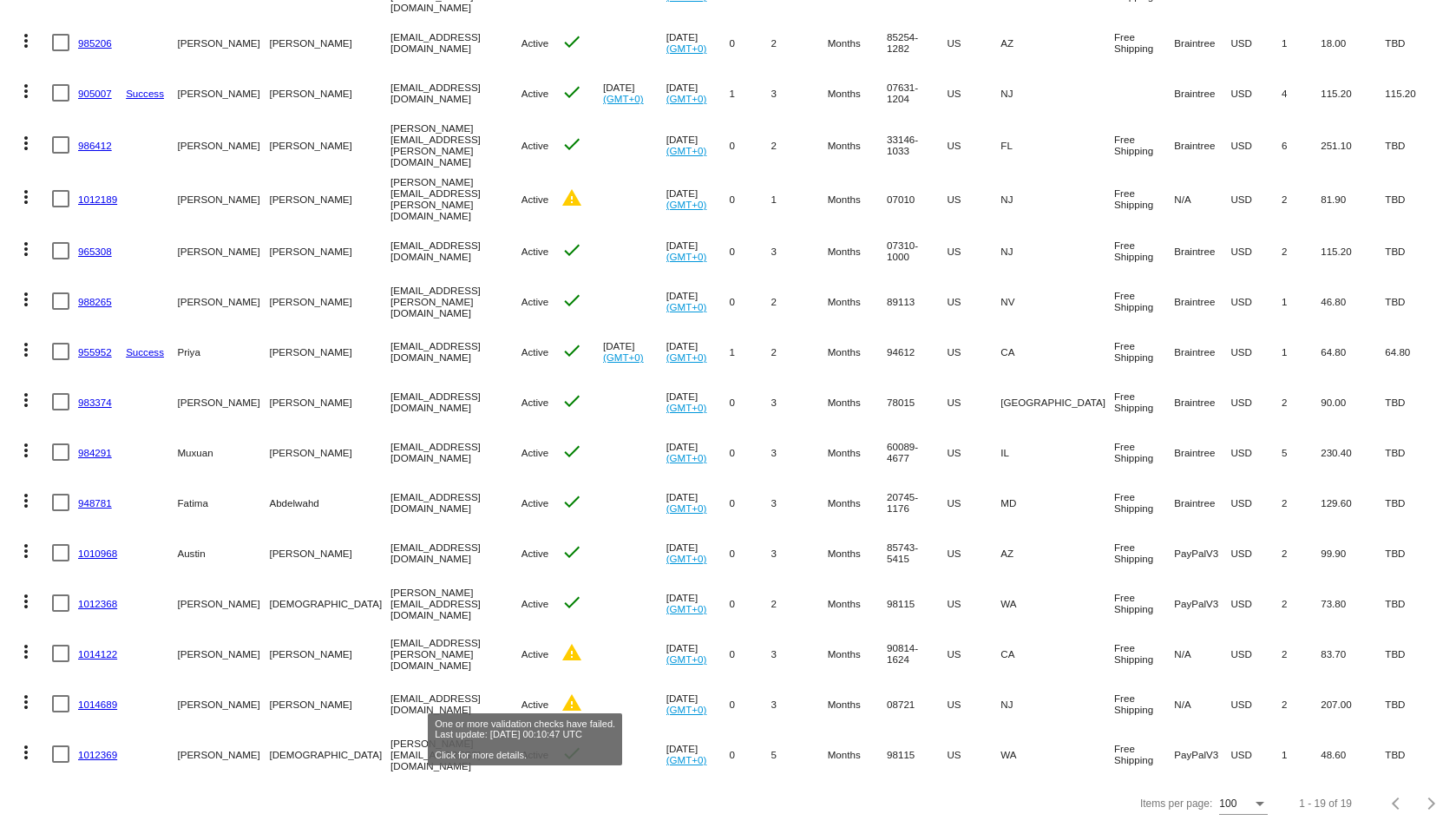
click at [561, 695] on mat-icon "warning" at bounding box center [572, 703] width 21 height 21
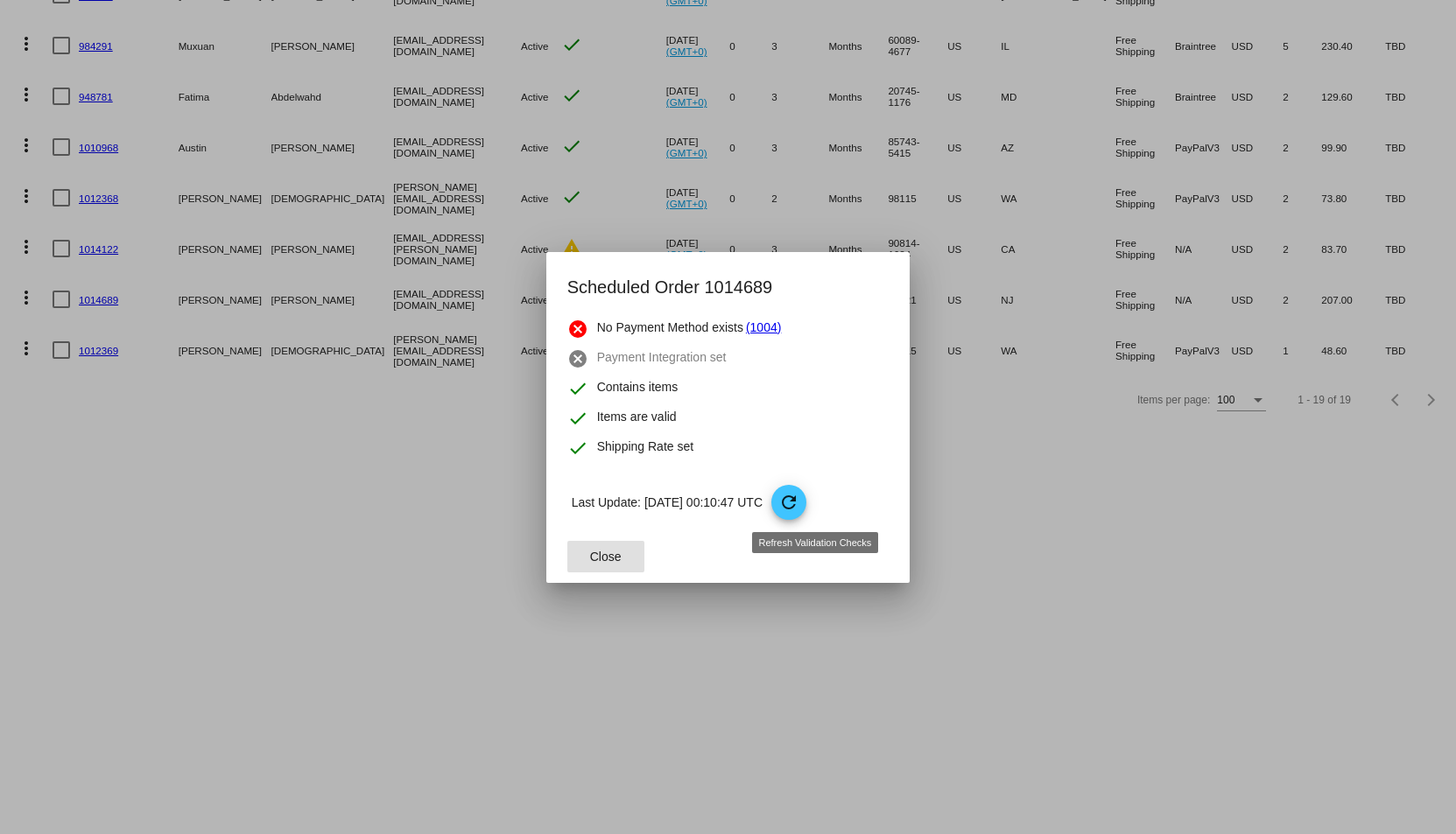
click at [800, 498] on mat-icon "refresh" at bounding box center [789, 503] width 21 height 21
click at [793, 692] on div at bounding box center [728, 417] width 1456 height 834
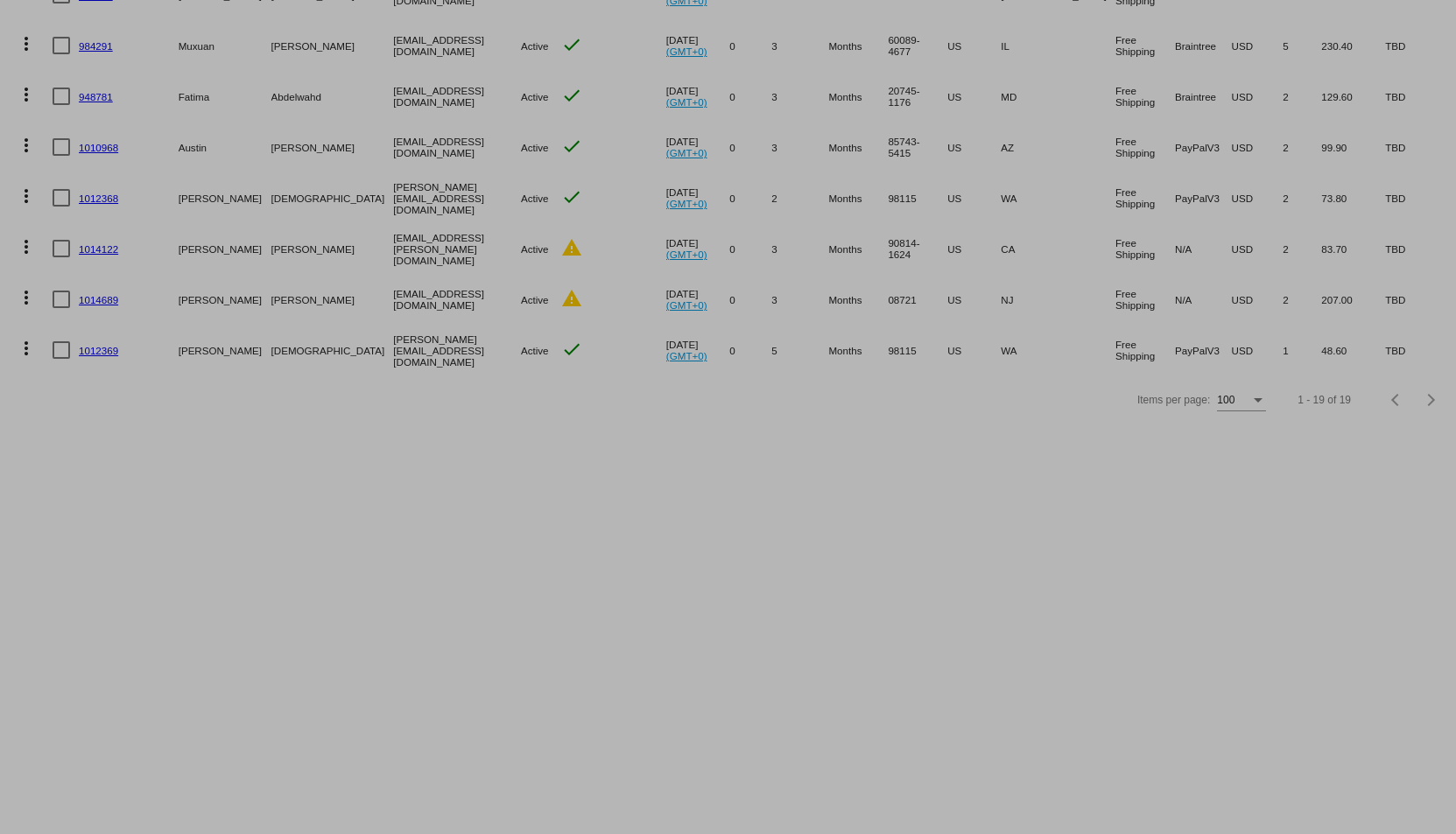
click at [793, 424] on html "Scheduled Orders add Status: Active (19) Paused (0) Failed (14) Queued (0) Proc…" at bounding box center [728, 7] width 1456 height 834
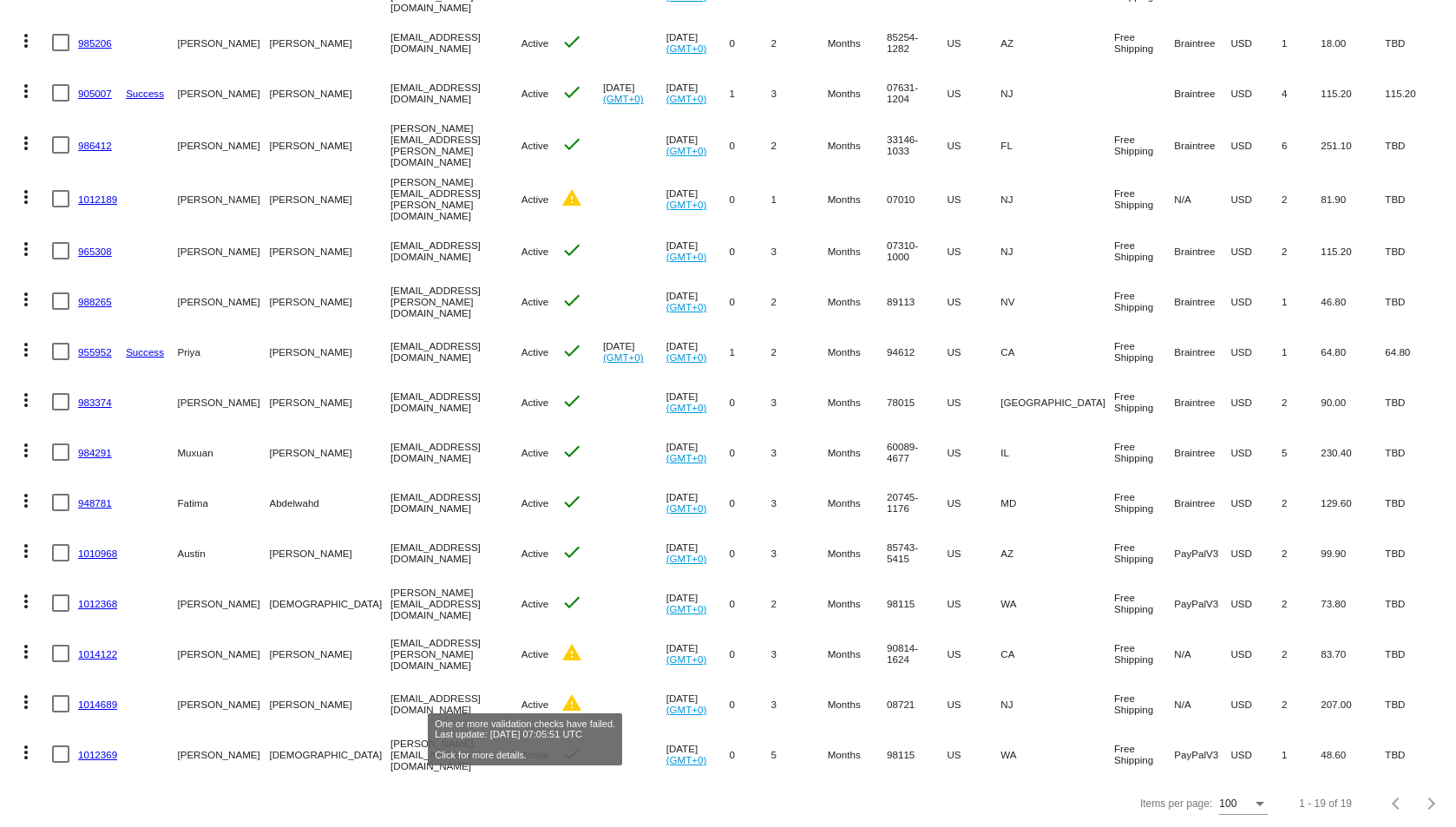
click at [561, 692] on mat-icon "warning" at bounding box center [572, 703] width 21 height 21
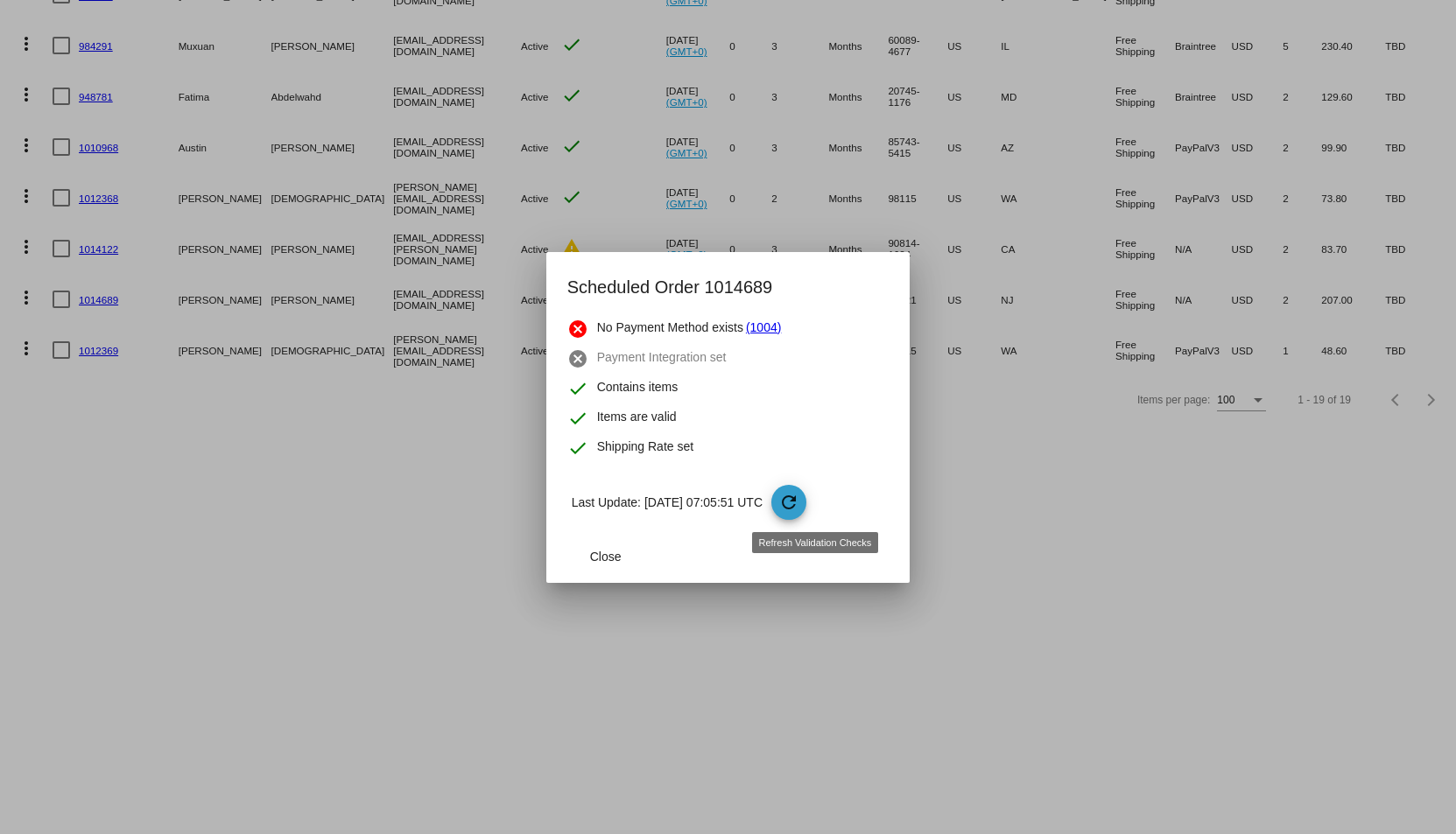
click at [800, 493] on mat-icon "refresh" at bounding box center [789, 503] width 21 height 21
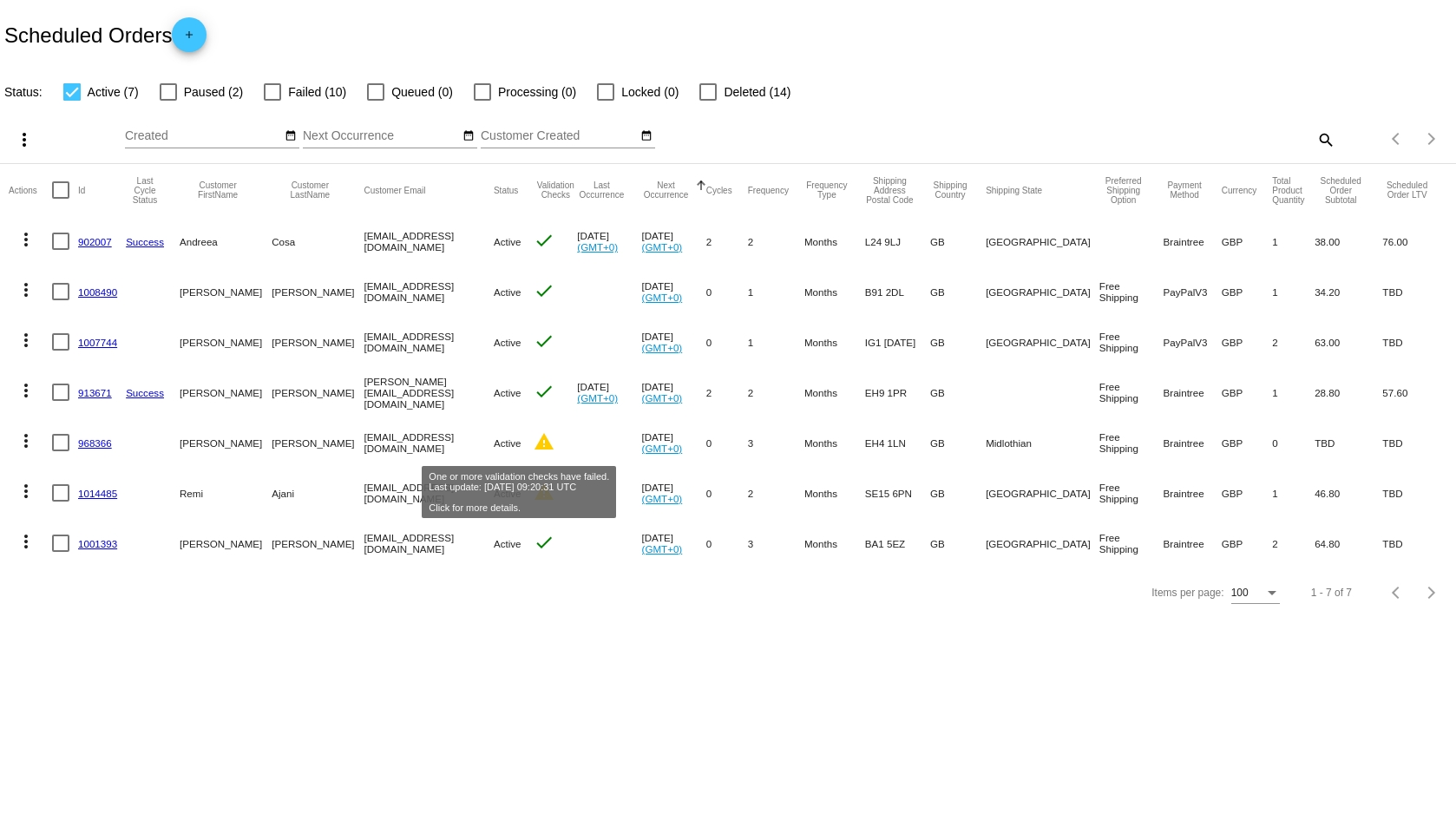
click at [534, 443] on mat-icon "warning" at bounding box center [544, 442] width 21 height 21
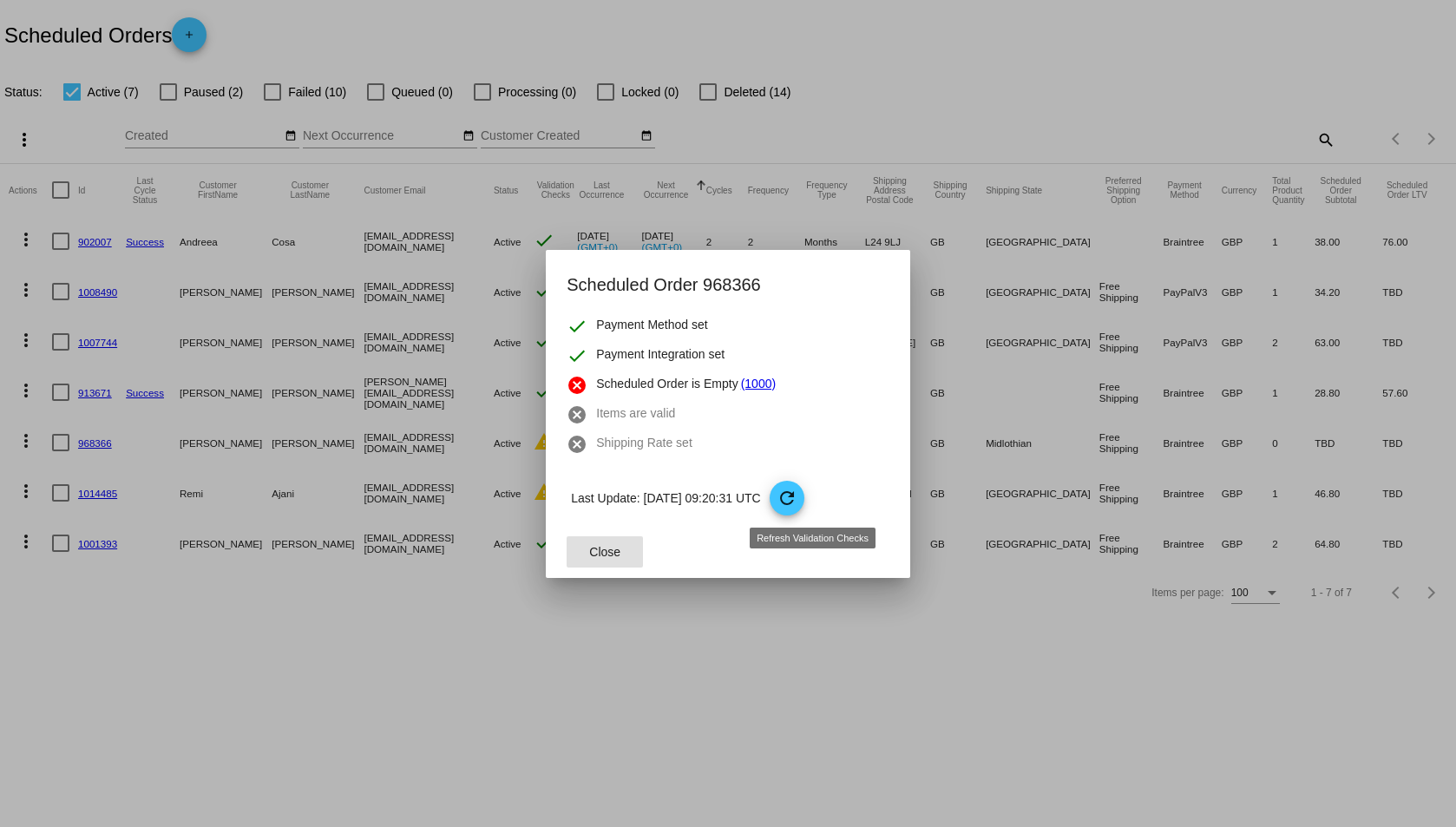
click at [797, 498] on mat-icon "refresh" at bounding box center [787, 498] width 21 height 21
click at [658, 633] on div at bounding box center [728, 414] width 1456 height 827
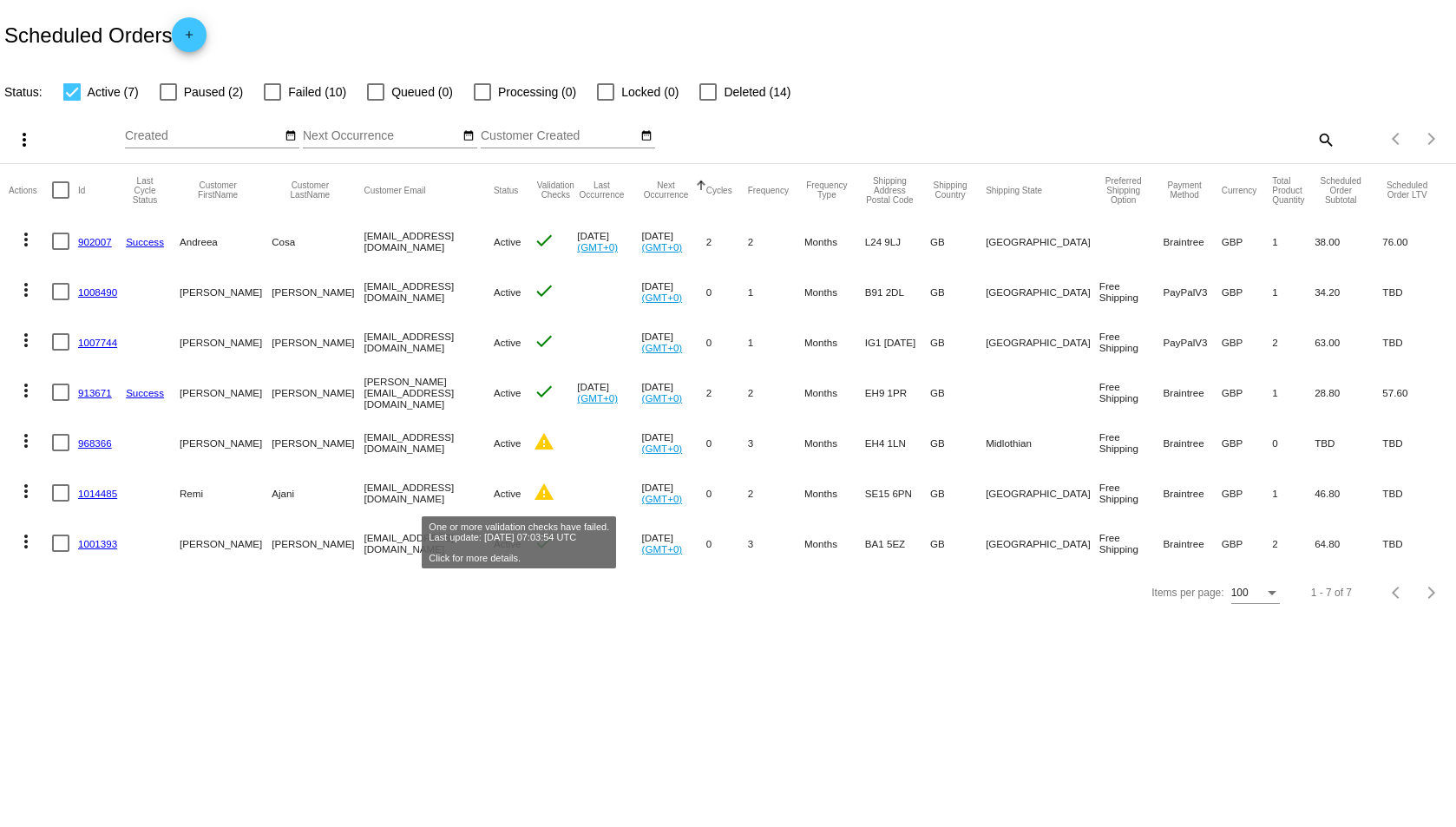
click at [534, 498] on mat-icon "warning" at bounding box center [544, 492] width 21 height 21
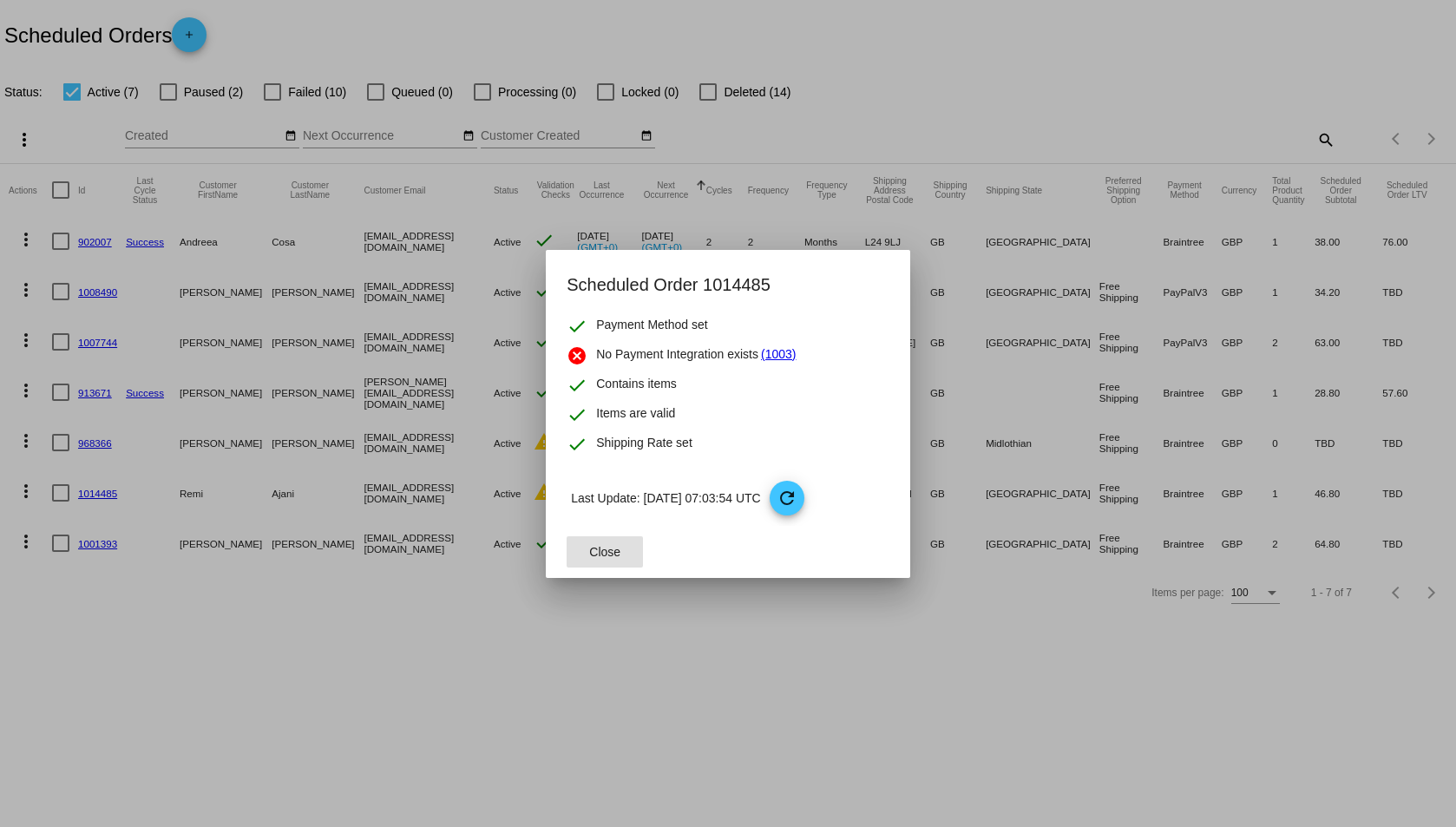
click at [613, 548] on span "Close" at bounding box center [604, 552] width 32 height 14
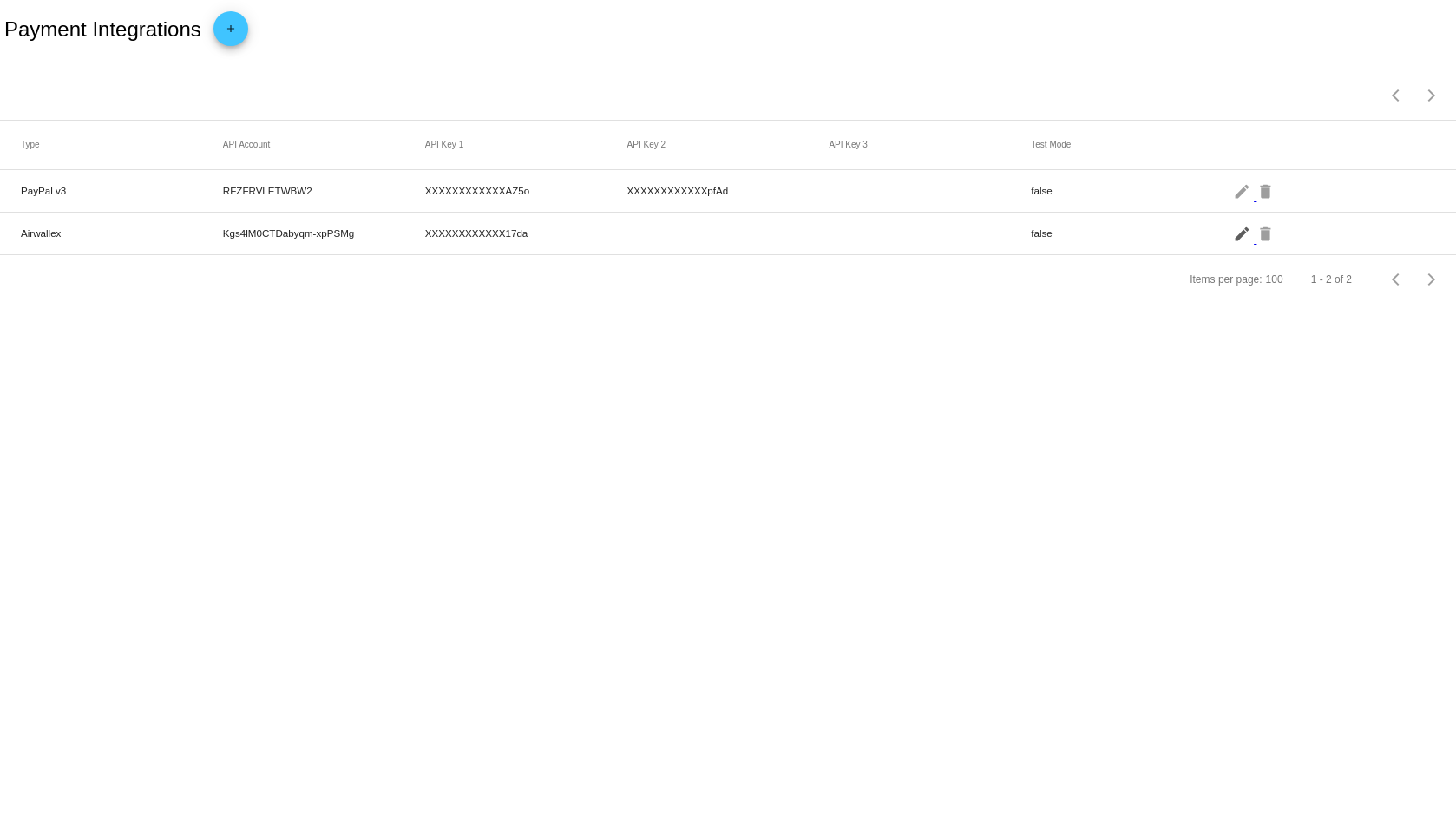
click at [1239, 235] on mat-icon "edit" at bounding box center [1243, 233] width 21 height 27
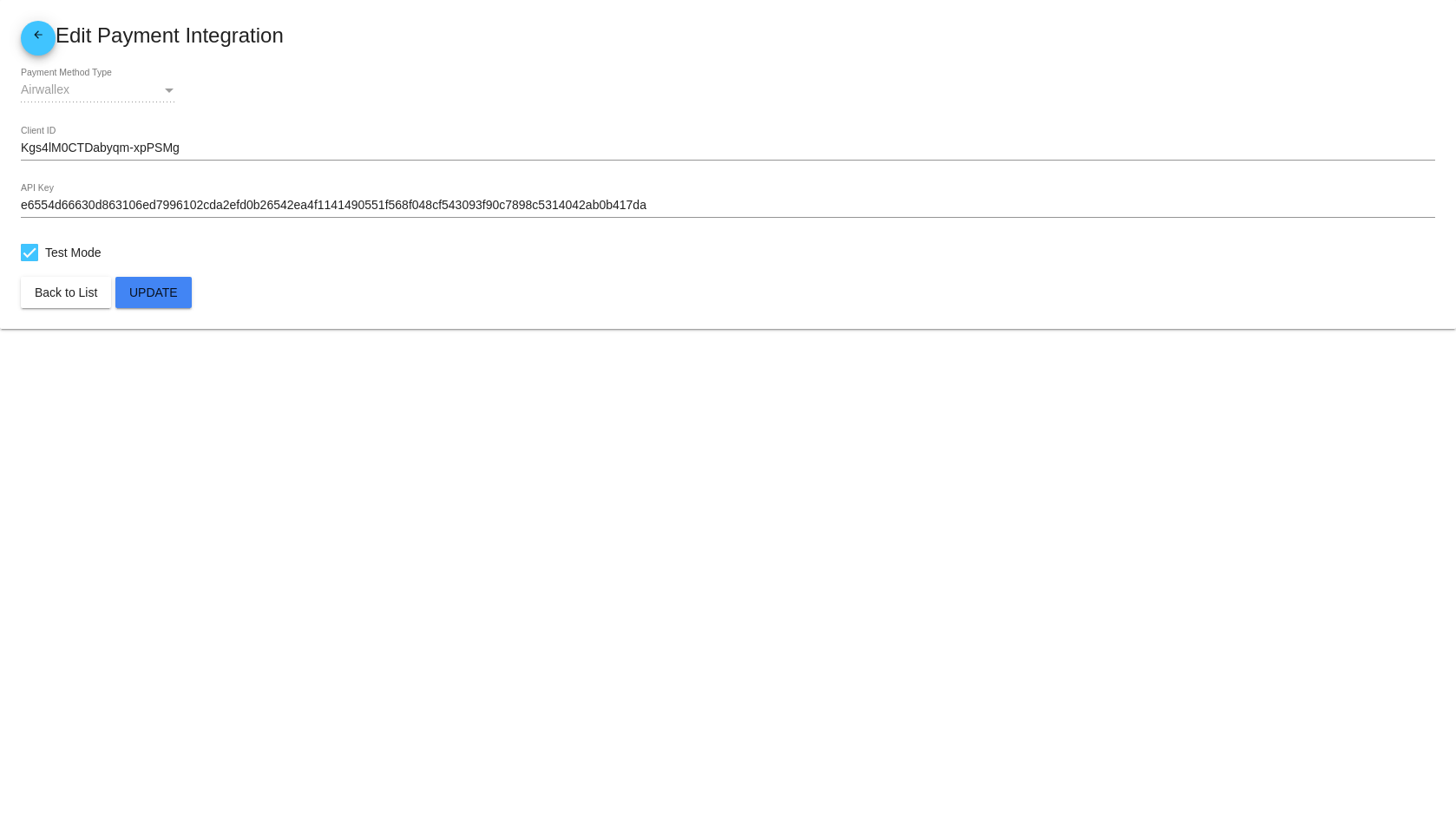
click at [81, 249] on span "Test Mode" at bounding box center [73, 253] width 56 height 21
click at [30, 262] on input "Test Mode" at bounding box center [29, 262] width 1 height 1
checkbox input "false"
click at [157, 290] on span "Update" at bounding box center [153, 292] width 49 height 14
click at [158, 292] on span "Update" at bounding box center [153, 292] width 49 height 14
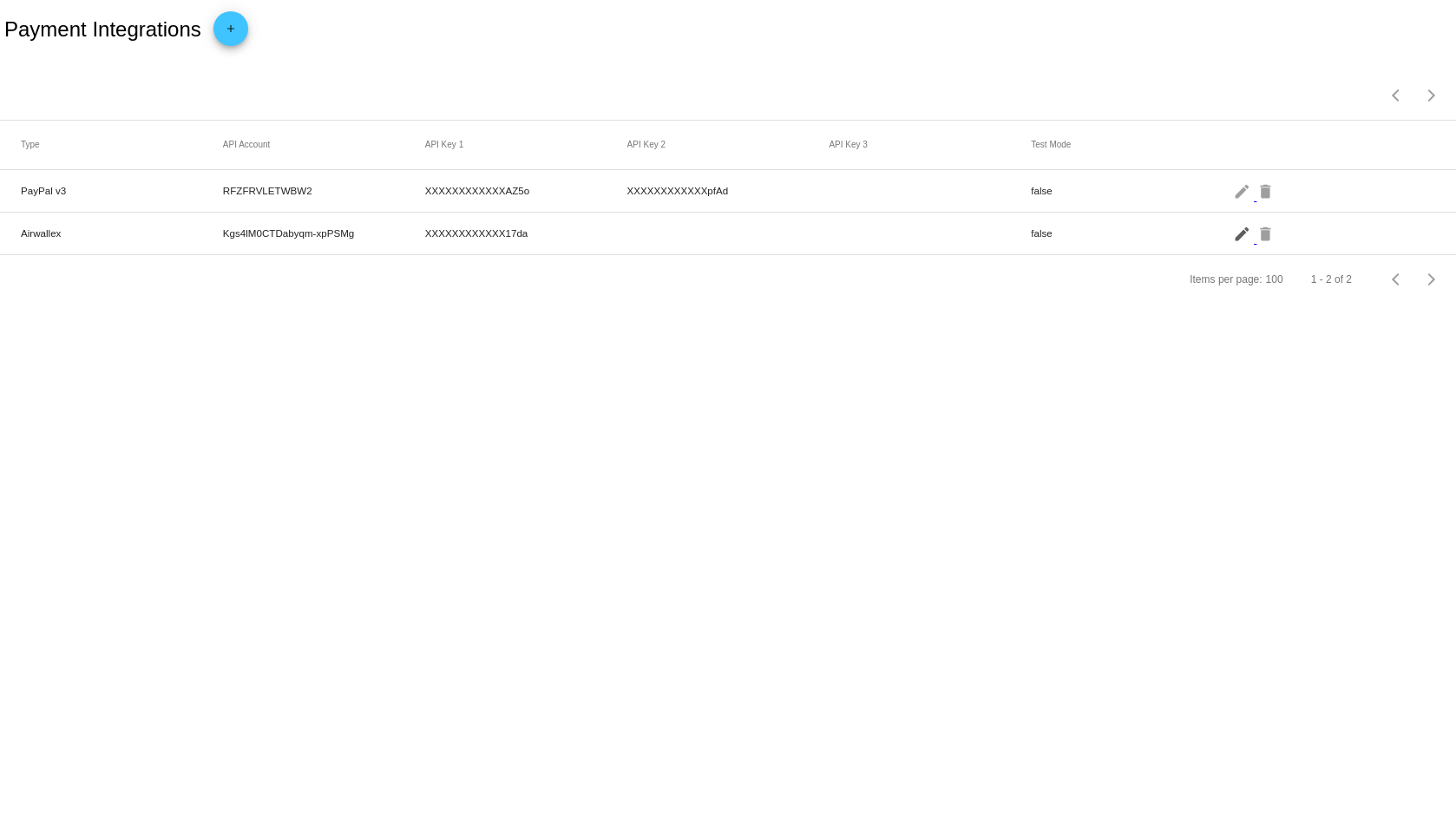
click at [1235, 237] on mat-icon "edit" at bounding box center [1243, 233] width 21 height 27
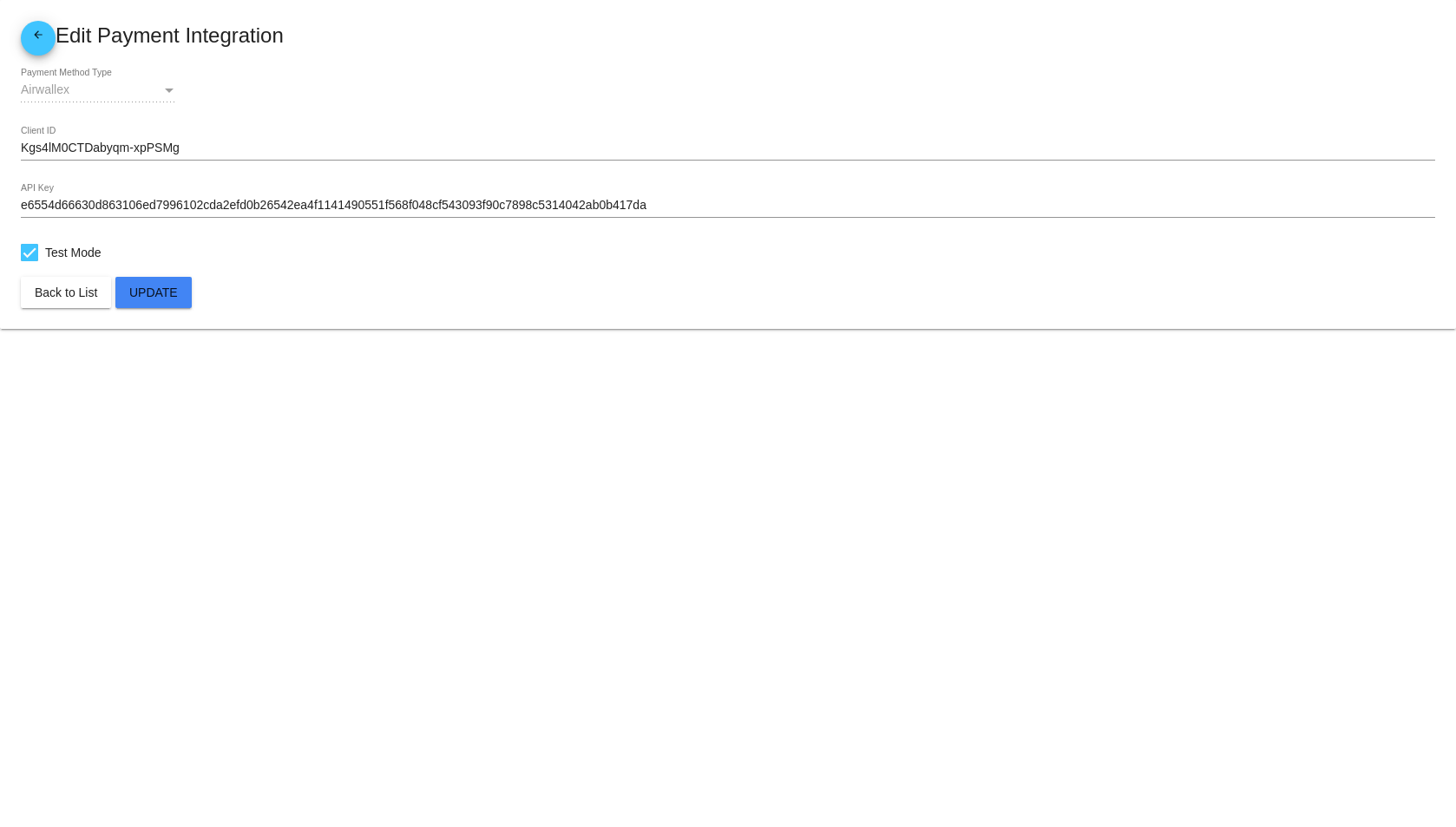
click at [85, 251] on span "Test Mode" at bounding box center [73, 253] width 56 height 21
click at [30, 262] on input "Test Mode" at bounding box center [29, 262] width 1 height 1
checkbox input "false"
click at [149, 289] on span "Update" at bounding box center [153, 292] width 49 height 14
